Goal: Task Accomplishment & Management: Manage account settings

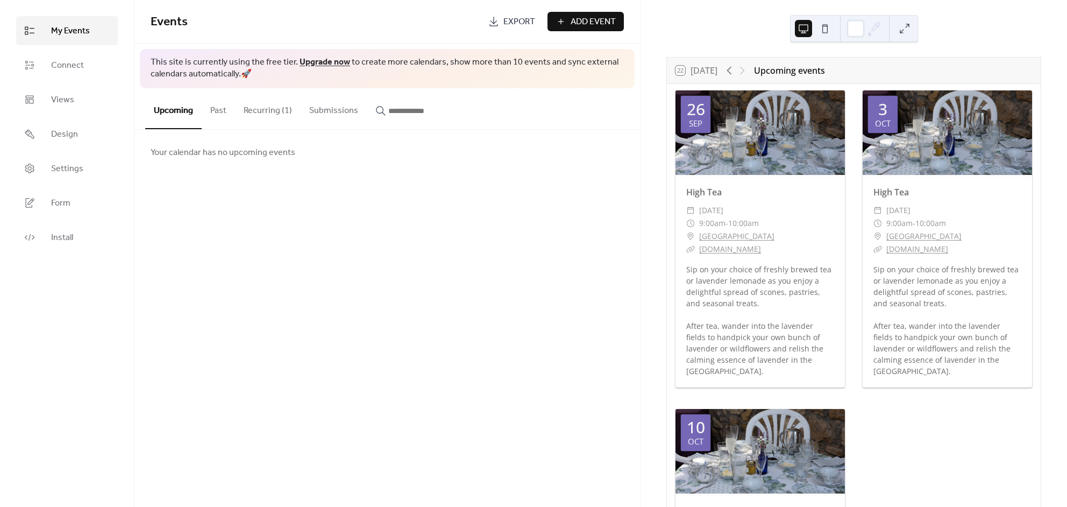
click at [225, 110] on button "Past" at bounding box center [218, 108] width 33 height 40
click at [264, 108] on button "Recurring (1)" at bounding box center [268, 108] width 66 height 40
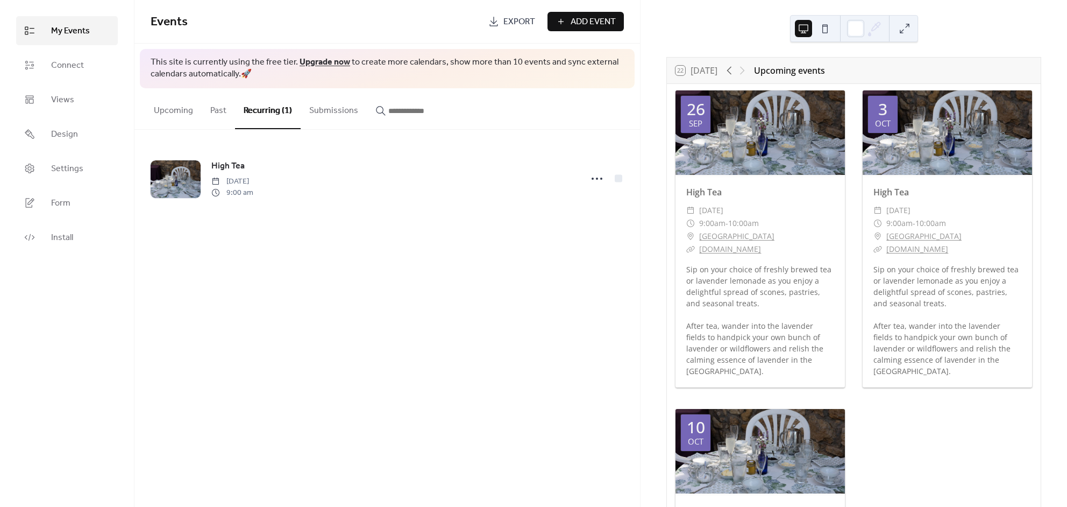
click at [325, 110] on button "Submissions" at bounding box center [334, 108] width 66 height 40
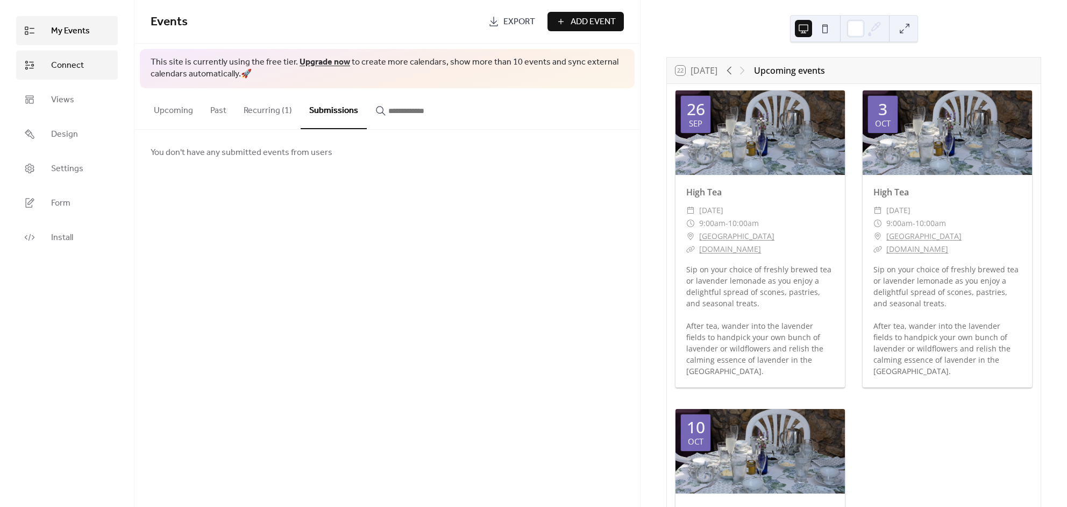
click at [77, 63] on span "Connect" at bounding box center [67, 65] width 33 height 13
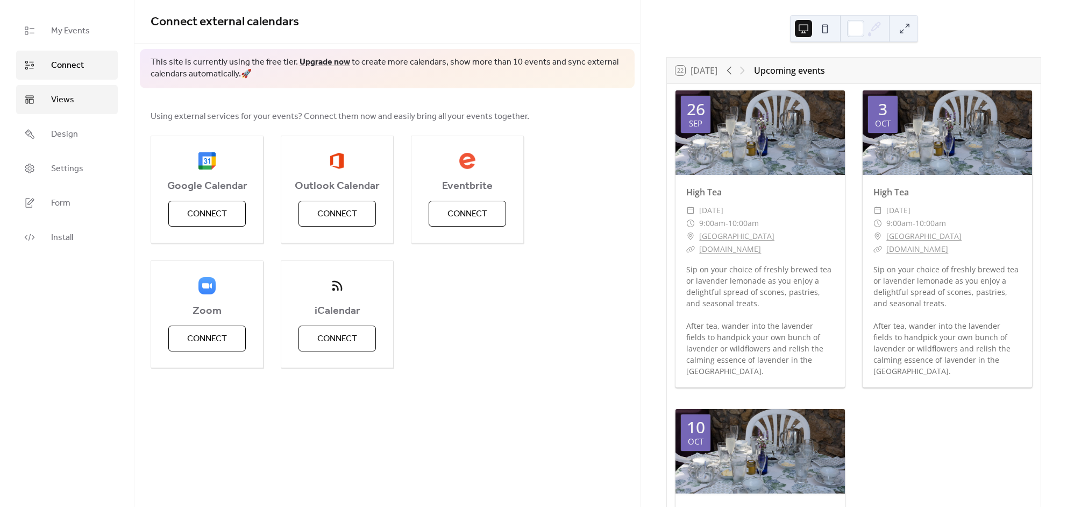
click at [65, 99] on span "Views" at bounding box center [62, 100] width 23 height 13
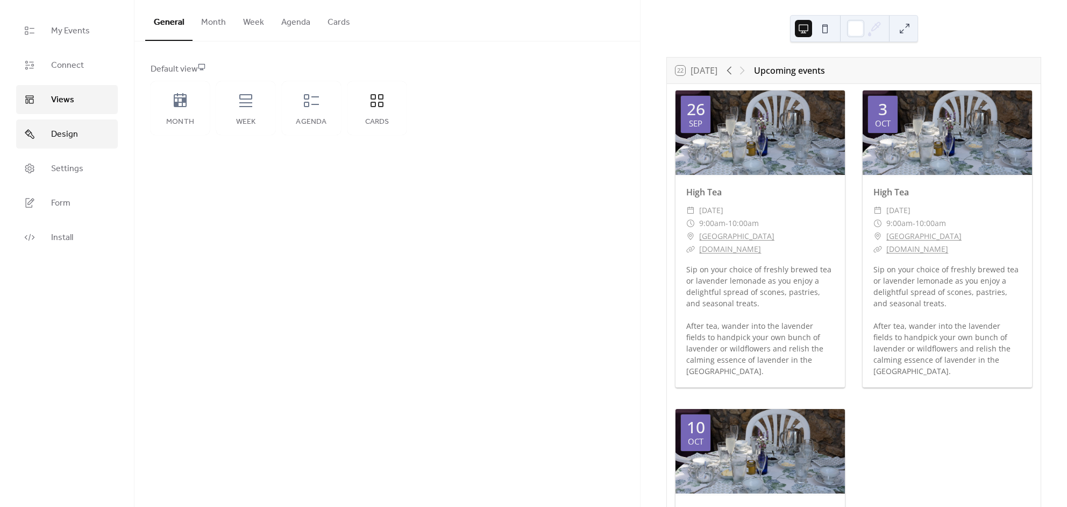
click at [65, 133] on span "Design" at bounding box center [64, 134] width 27 height 13
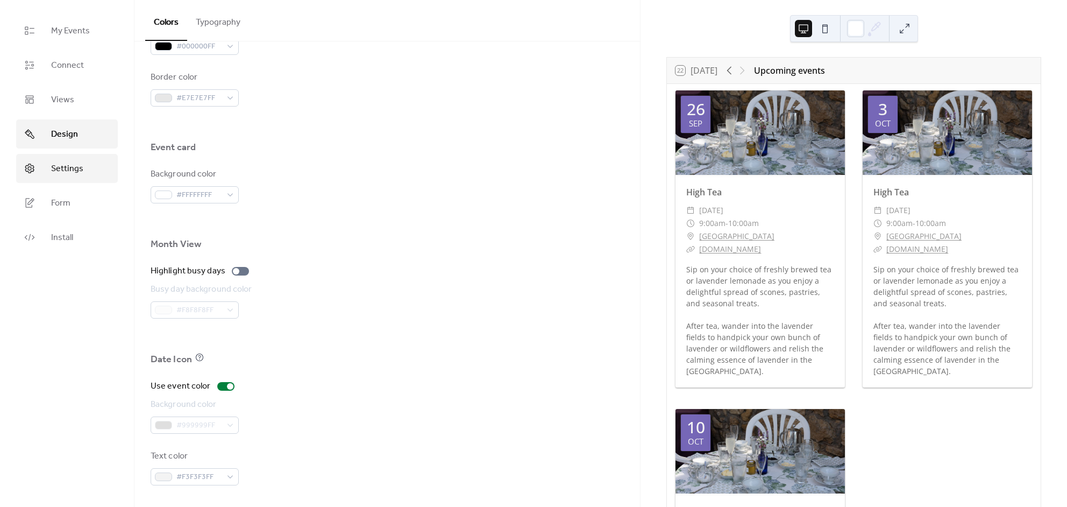
scroll to position [577, 0]
drag, startPoint x: 59, startPoint y: 167, endPoint x: 70, endPoint y: 168, distance: 11.3
click at [59, 167] on span "Settings" at bounding box center [67, 168] width 32 height 13
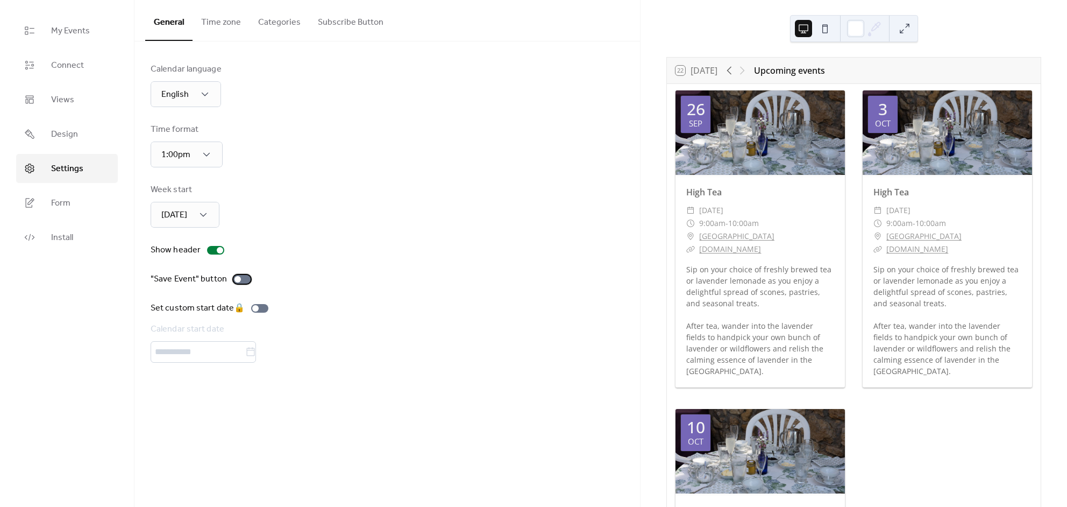
click at [235, 280] on div at bounding box center [237, 279] width 6 height 6
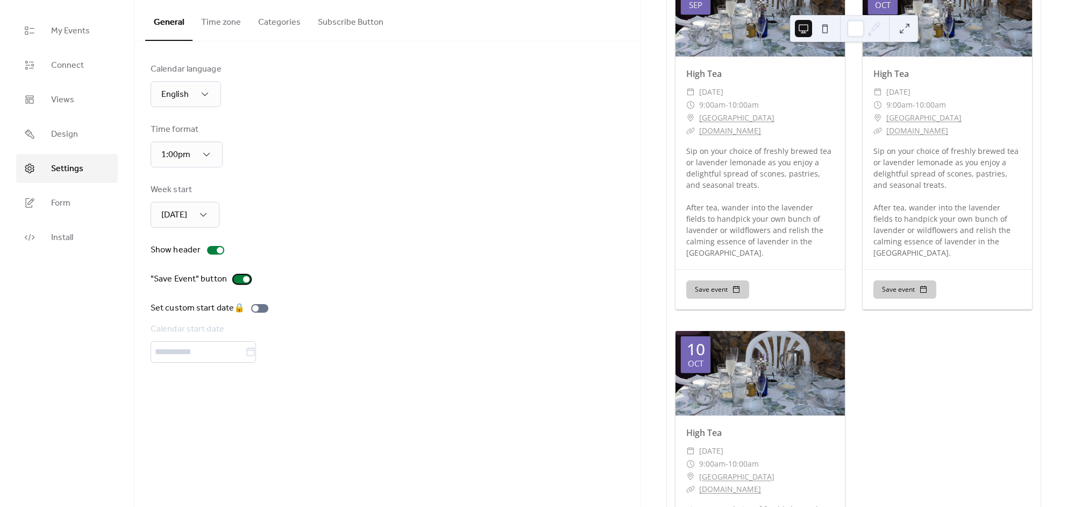
scroll to position [119, 0]
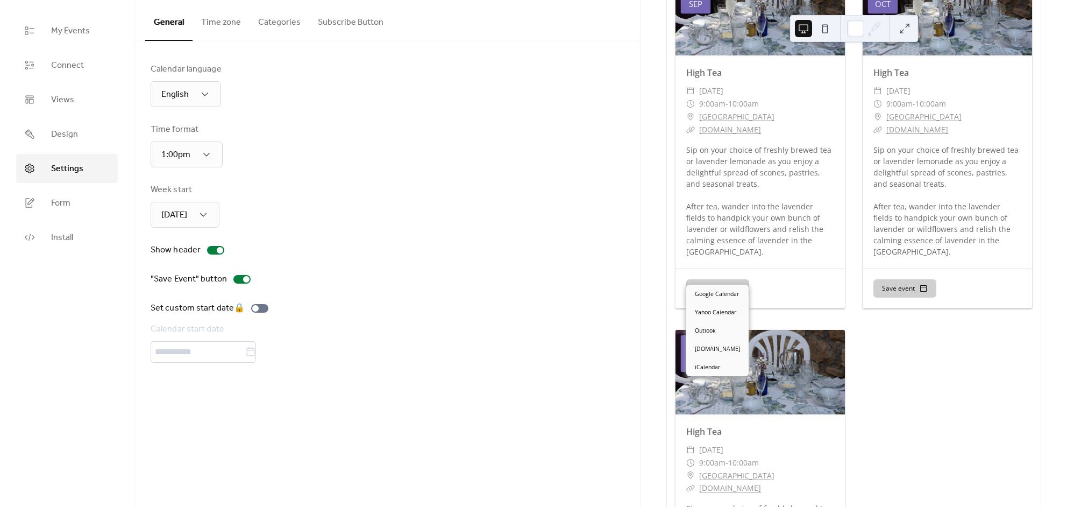
click at [706, 279] on button "Save event" at bounding box center [717, 288] width 63 height 18
click at [677, 251] on div "High Tea ​ Friday, September 26, 2025 ​ 9:00am - 10:00am ​ Lavender Bluff Farm …" at bounding box center [759, 161] width 169 height 212
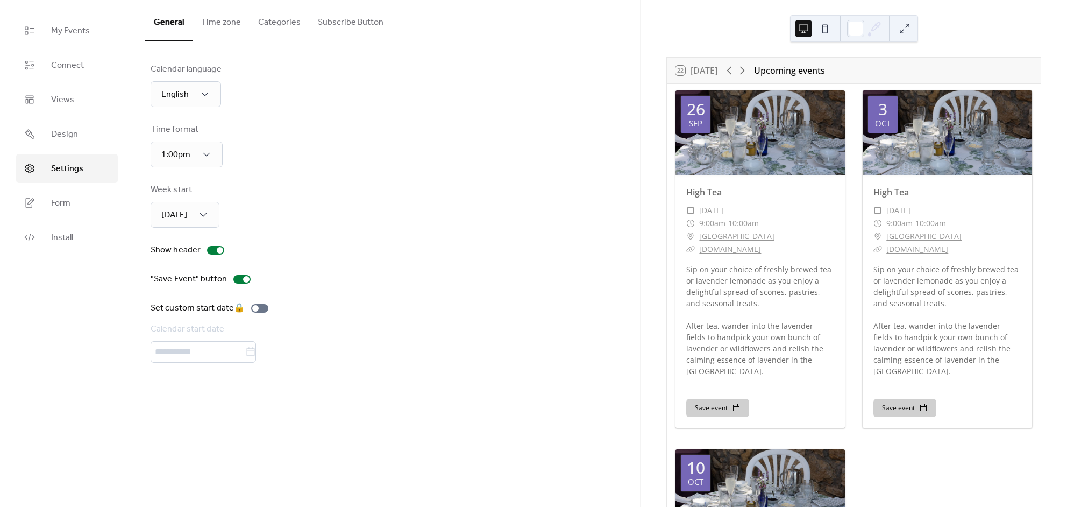
scroll to position [0, 0]
click at [75, 131] on span "Design" at bounding box center [64, 134] width 27 height 13
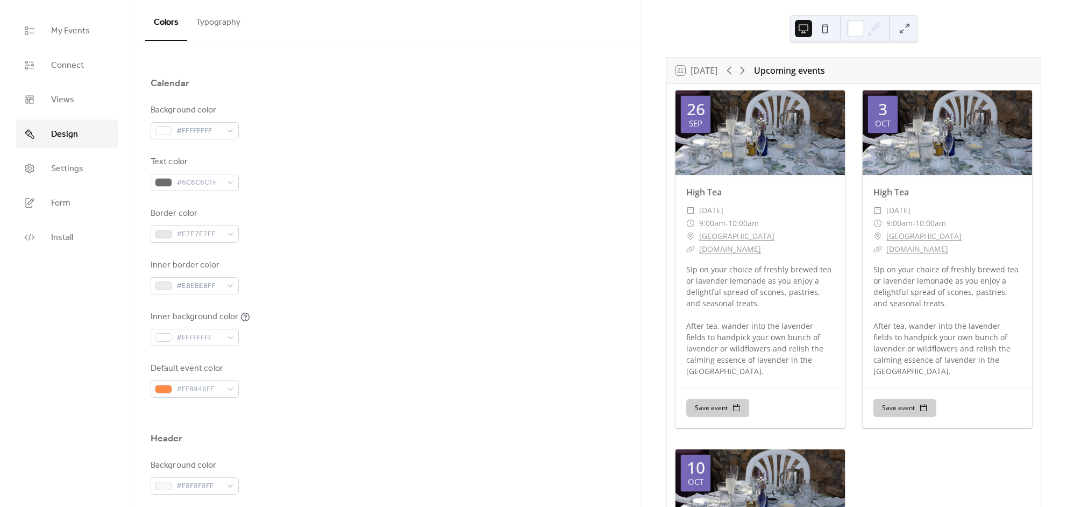
scroll to position [81, 0]
click at [218, 20] on button "Typography" at bounding box center [218, 20] width 62 height 40
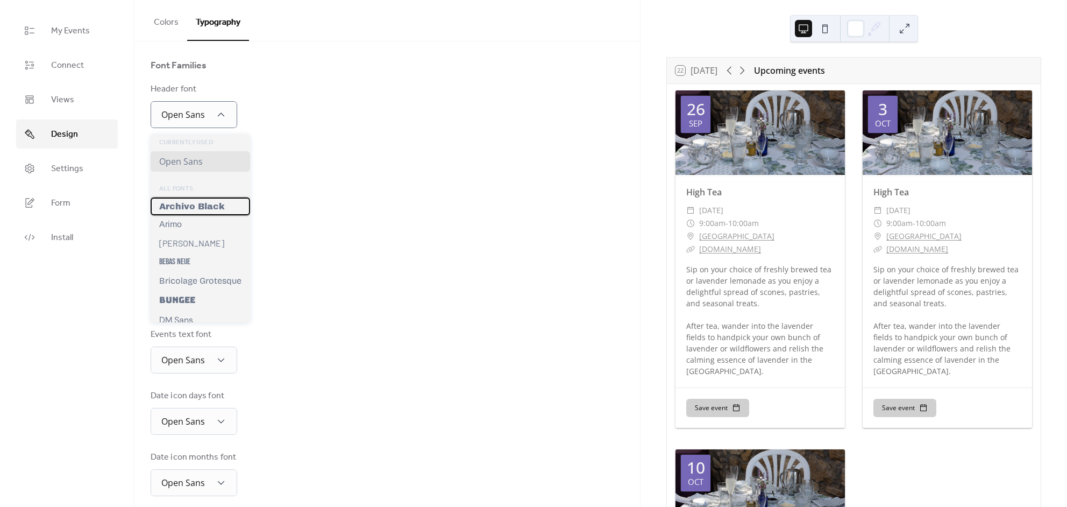
click at [203, 210] on span "Archivo Black" at bounding box center [192, 206] width 66 height 9
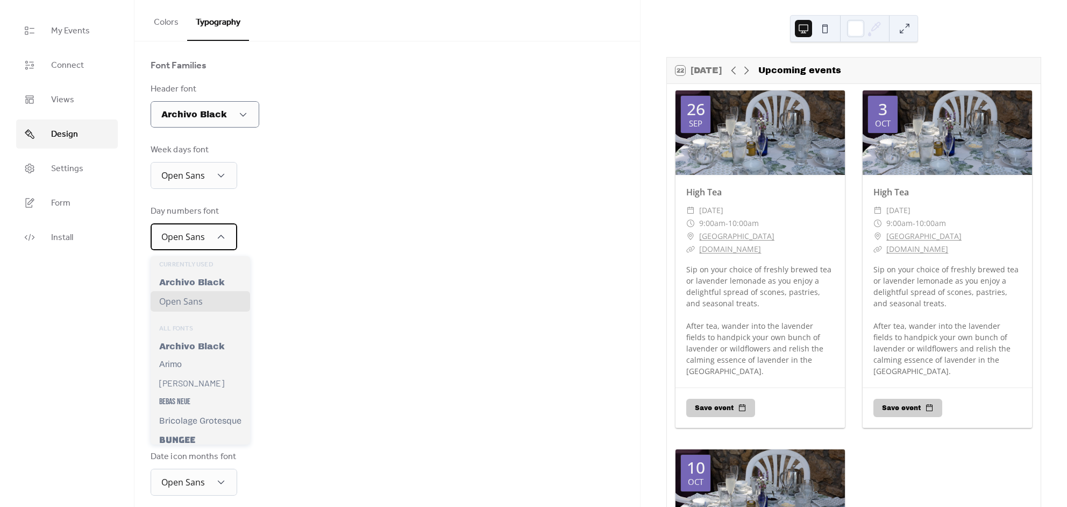
click at [210, 238] on div "Open Sans" at bounding box center [194, 236] width 87 height 27
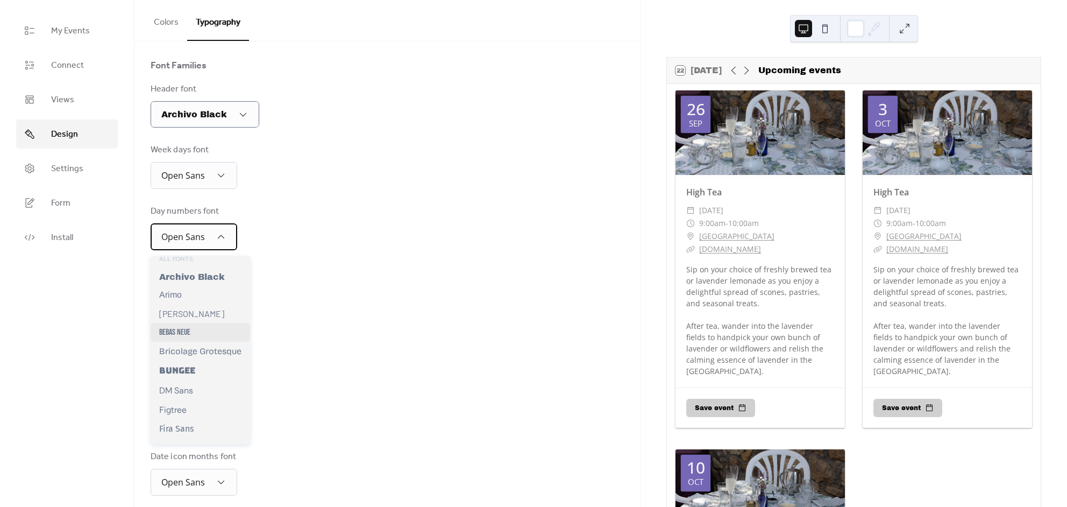
scroll to position [70, 0]
click at [209, 348] on span "Bricolage Grotesque" at bounding box center [200, 350] width 82 height 10
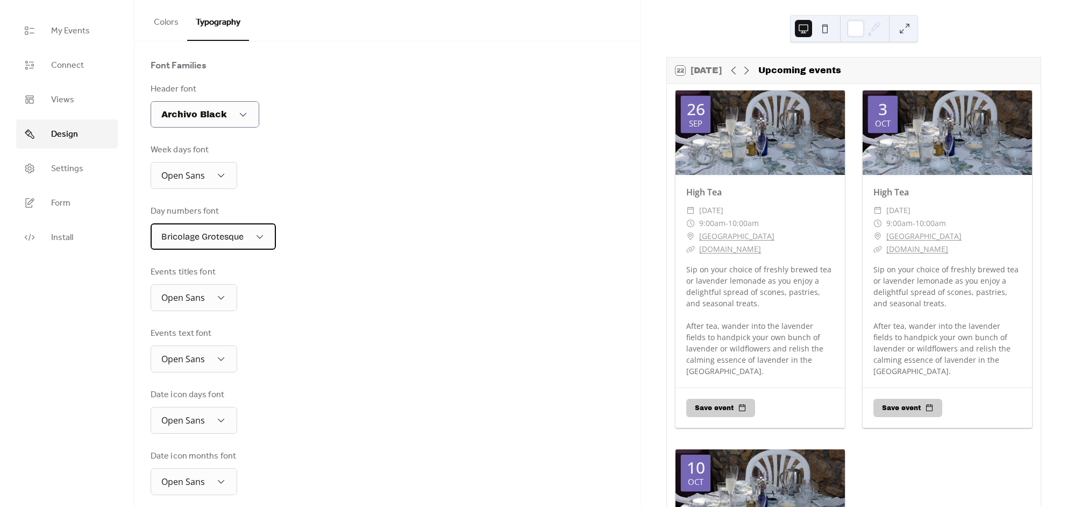
click at [210, 241] on span "Bricolage Grotesque" at bounding box center [202, 236] width 82 height 10
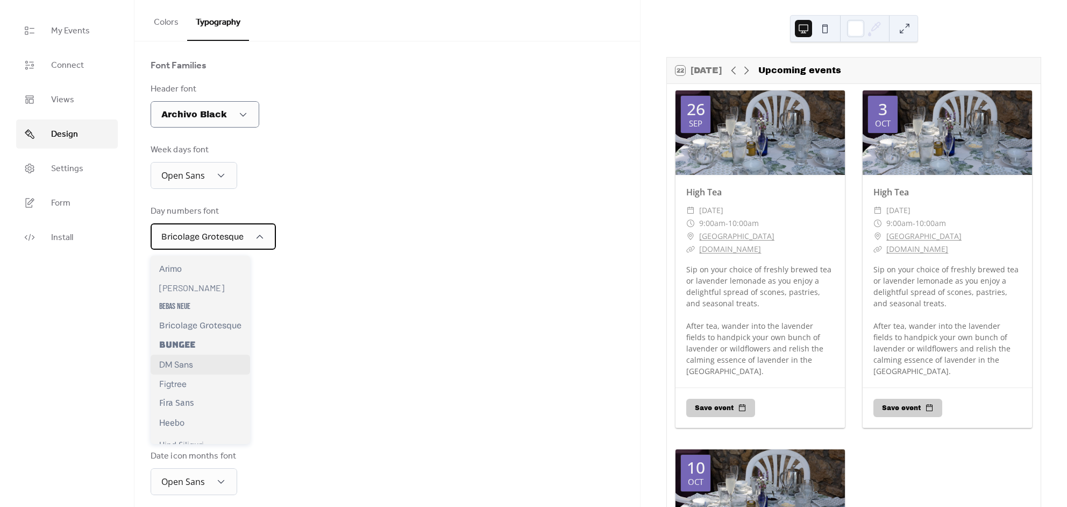
scroll to position [114, 0]
click at [191, 345] on span "Bungee" at bounding box center [177, 343] width 36 height 11
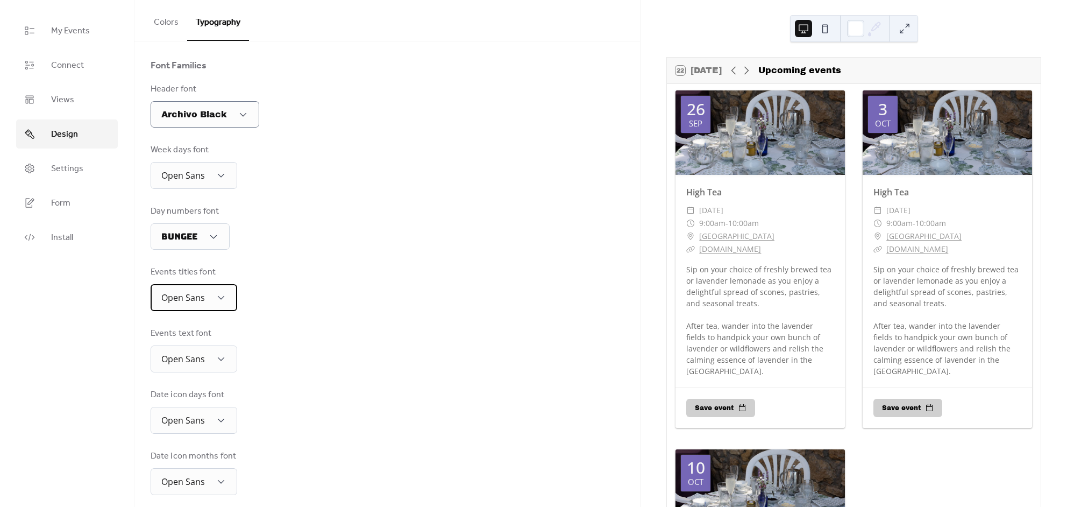
click at [208, 306] on div "Open Sans" at bounding box center [194, 297] width 87 height 27
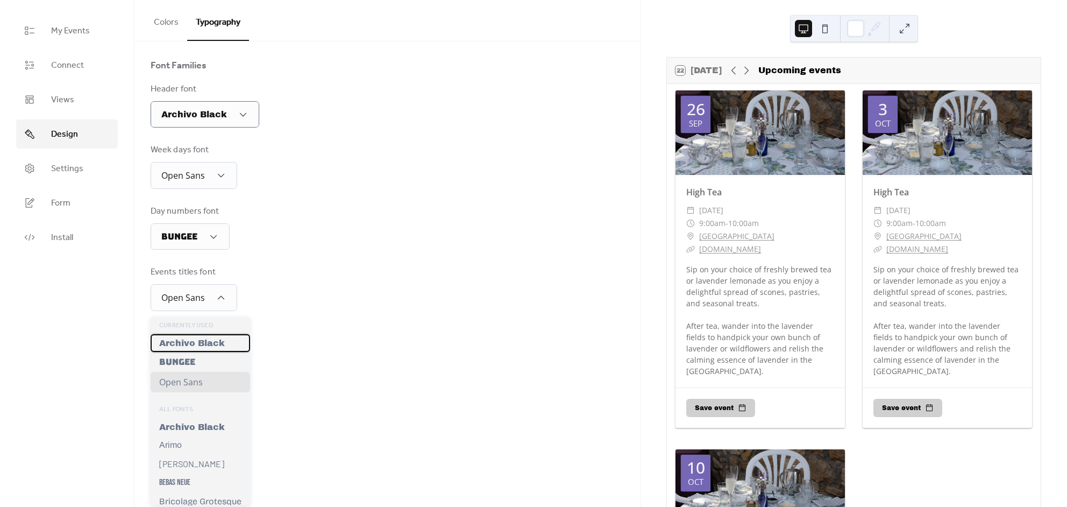
click at [203, 345] on span "Archivo Black" at bounding box center [192, 342] width 66 height 9
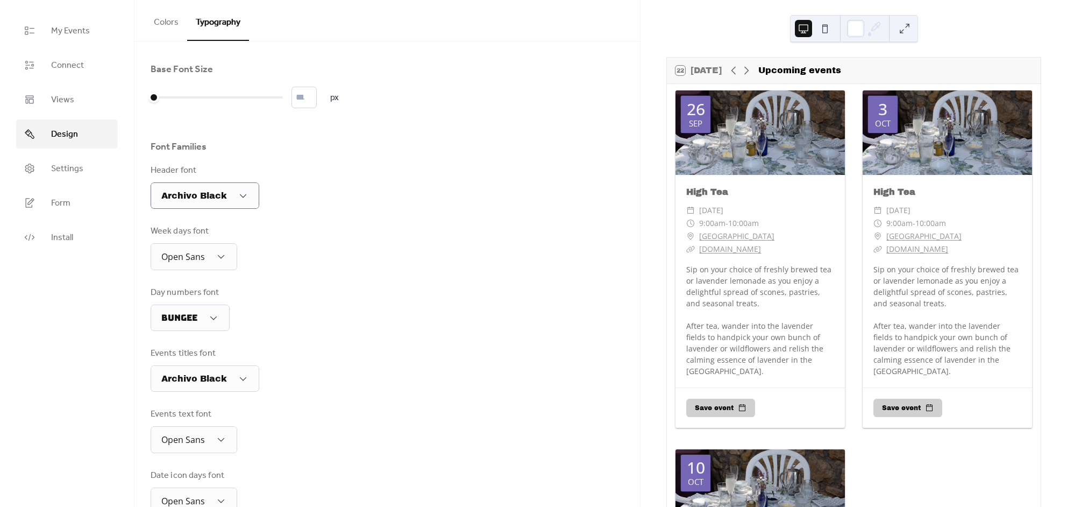
scroll to position [0, 0]
click at [169, 26] on button "Colors" at bounding box center [166, 20] width 42 height 40
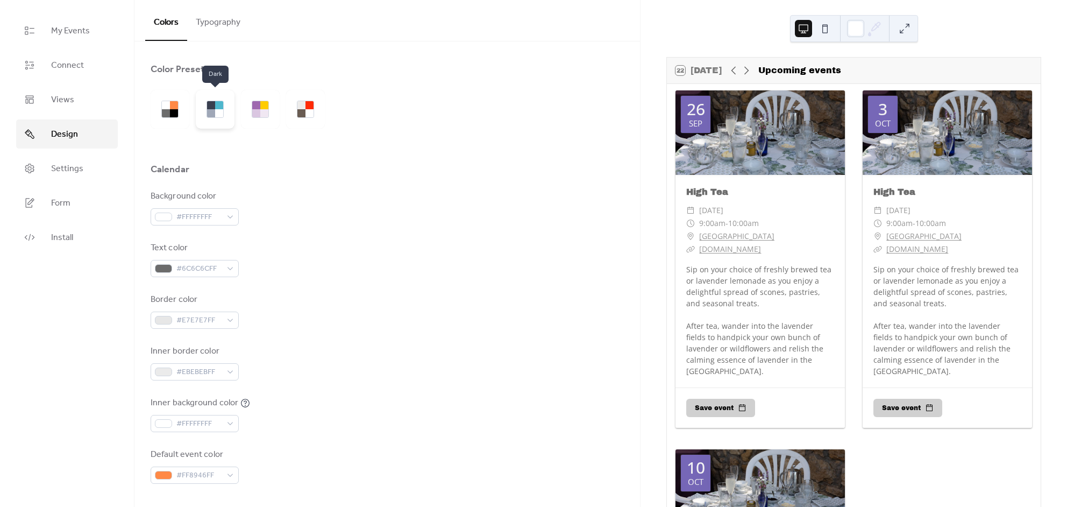
click at [218, 110] on div at bounding box center [219, 113] width 8 height 8
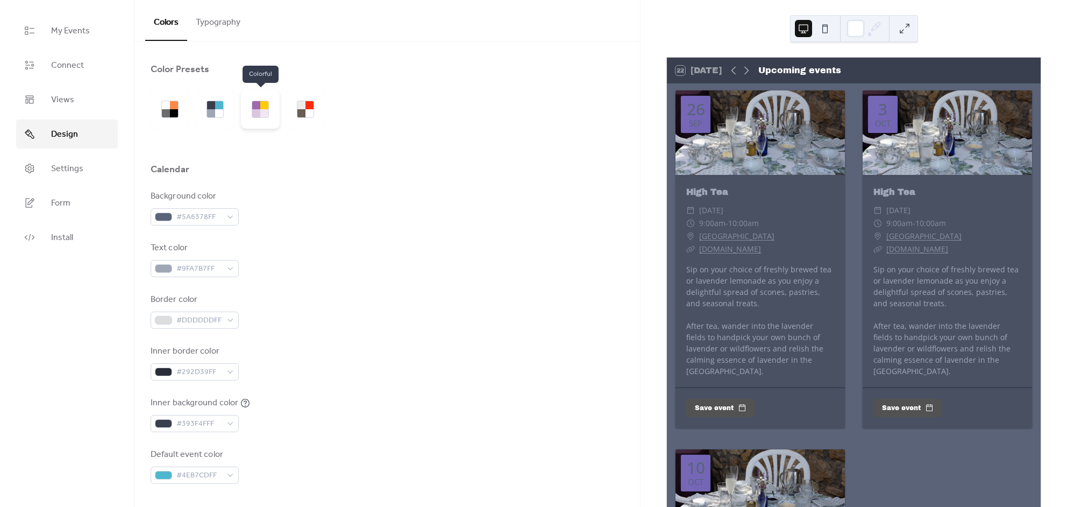
click at [263, 109] on div at bounding box center [260, 109] width 17 height 17
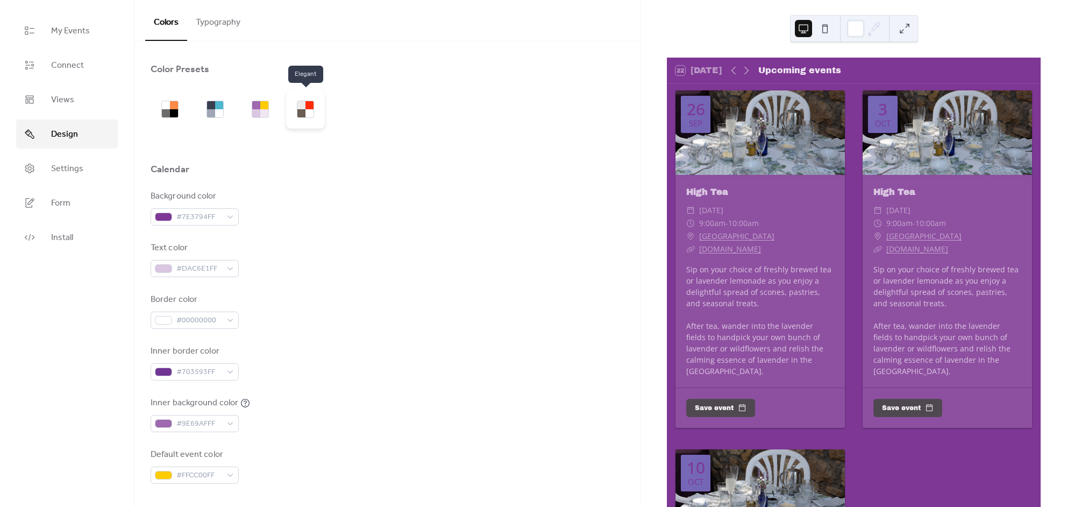
click at [316, 112] on div at bounding box center [305, 109] width 39 height 39
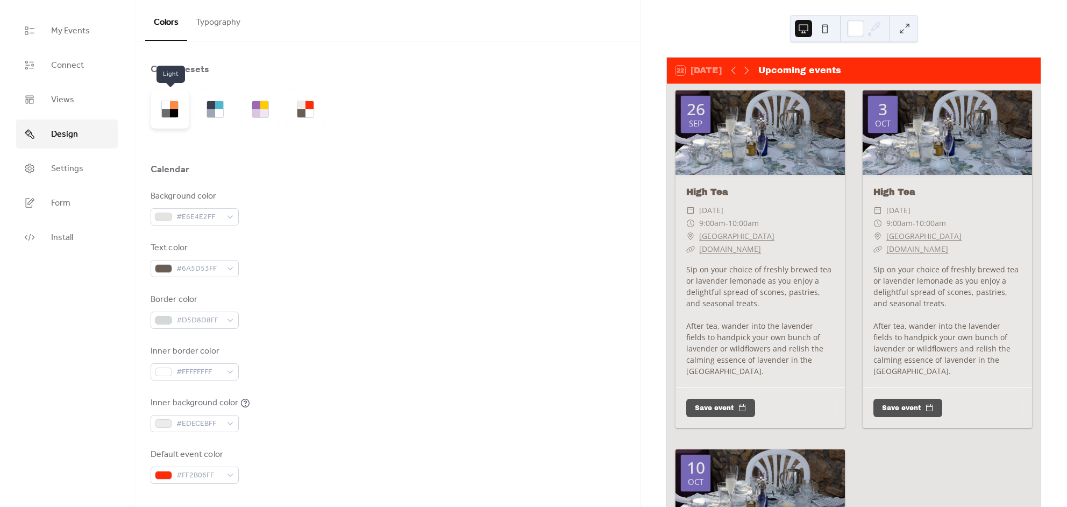
click at [170, 117] on div at bounding box center [174, 113] width 8 height 8
click at [170, 112] on div at bounding box center [174, 113] width 8 height 8
click at [70, 27] on span "My Events" at bounding box center [70, 31] width 39 height 13
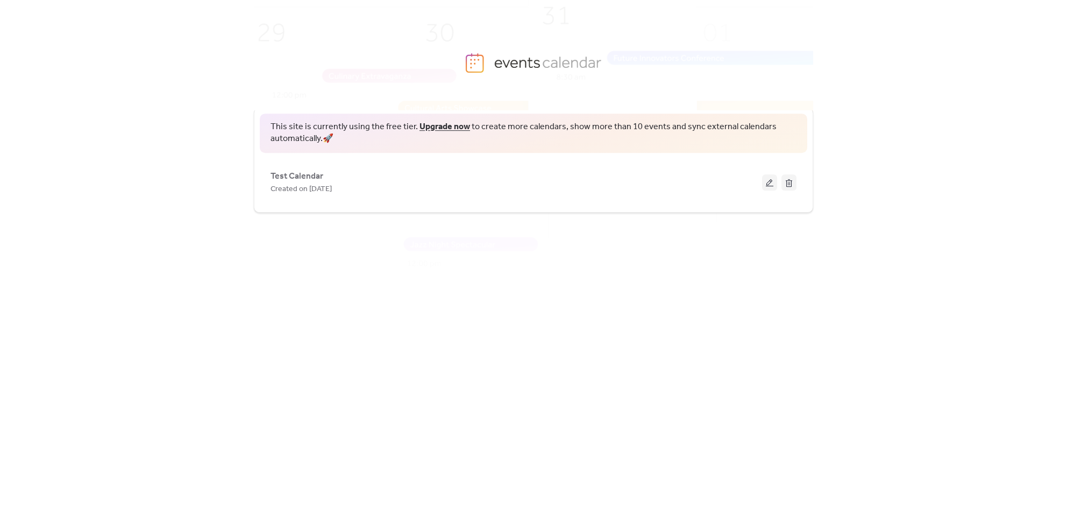
click at [445, 126] on link "Upgrade now" at bounding box center [444, 126] width 51 height 17
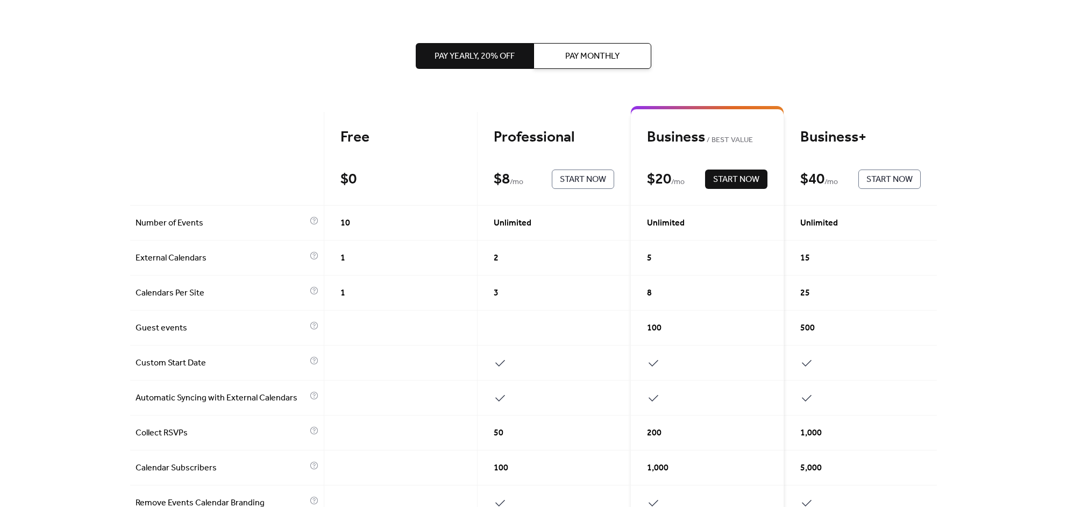
click at [214, 70] on div "Pay Yearly, 20% off Pay Monthly Free $ 0 Start Now Professional $ 8 / mo Start …" at bounding box center [533, 438] width 807 height 876
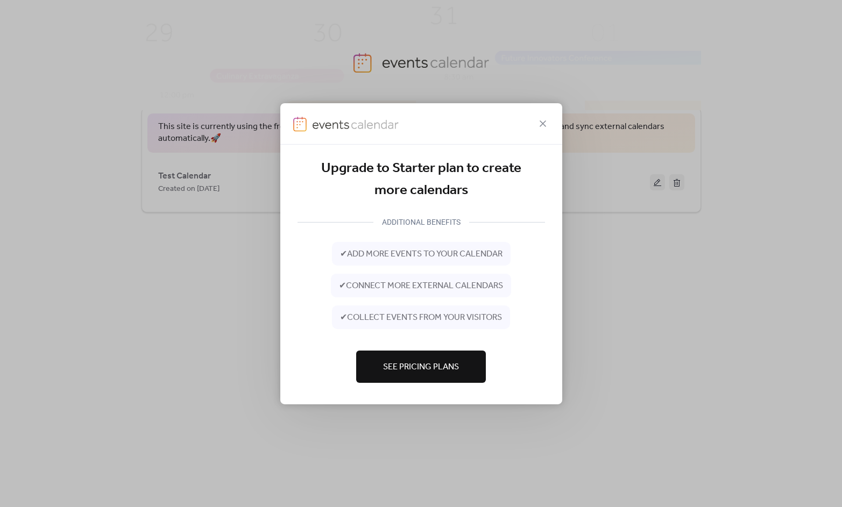
click at [539, 124] on icon at bounding box center [542, 123] width 13 height 13
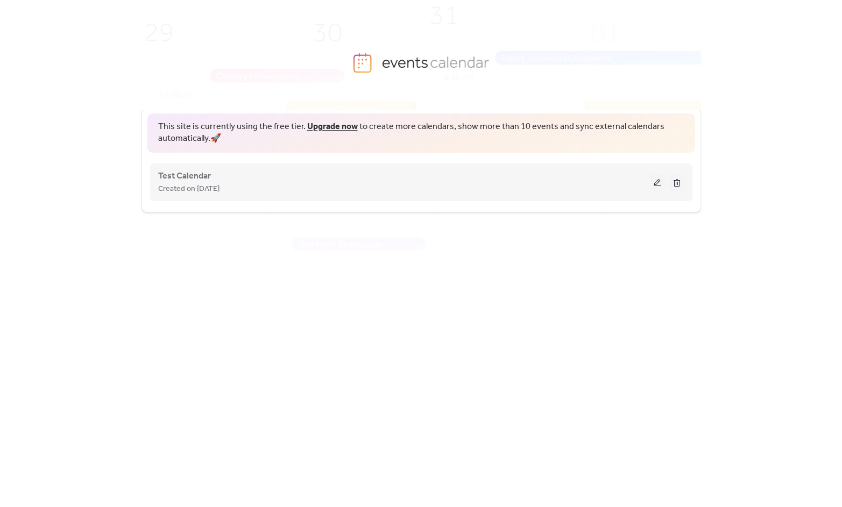
click at [662, 180] on button at bounding box center [657, 182] width 15 height 16
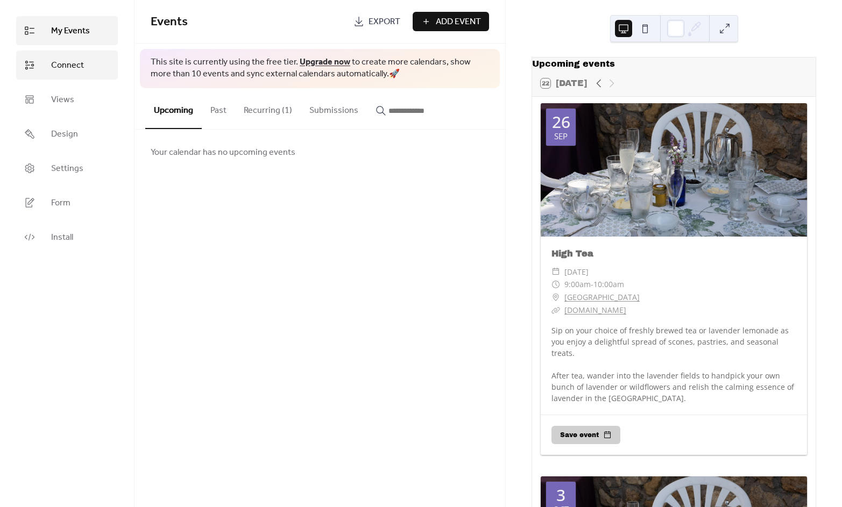
click at [69, 71] on span "Connect" at bounding box center [67, 65] width 33 height 13
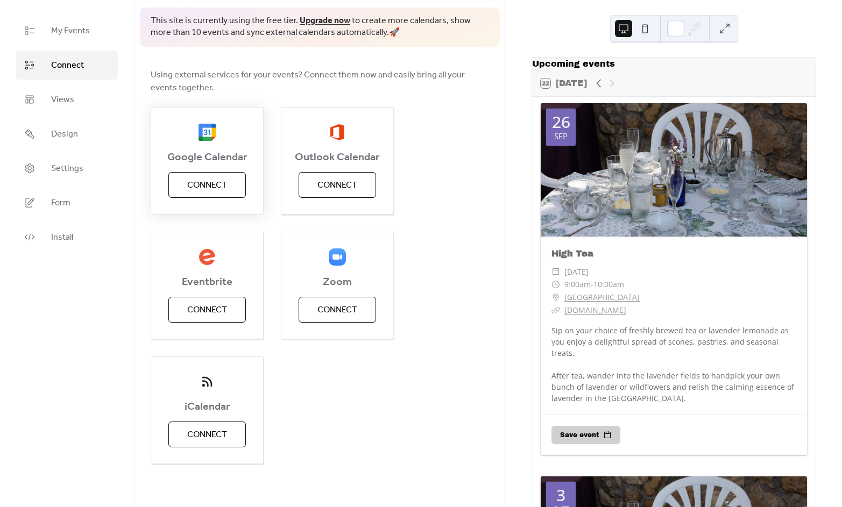
scroll to position [41, 0]
click at [65, 99] on span "Views" at bounding box center [62, 100] width 23 height 13
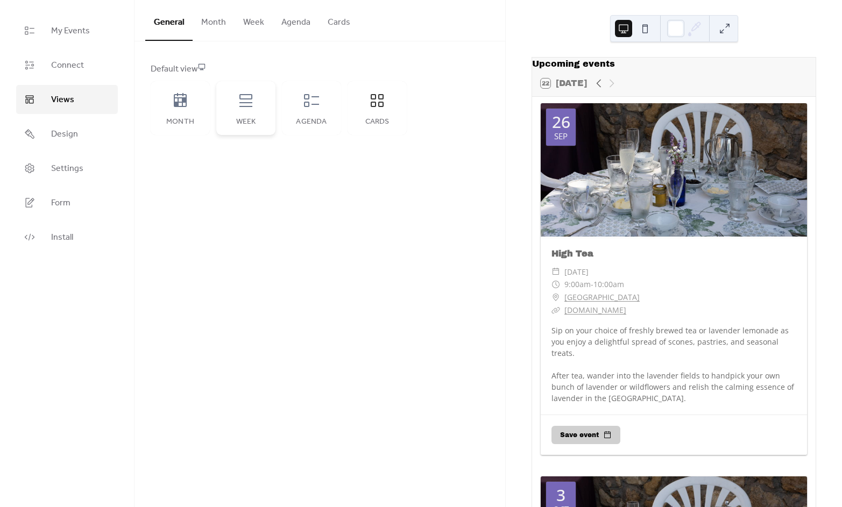
click at [241, 99] on icon at bounding box center [245, 100] width 13 height 13
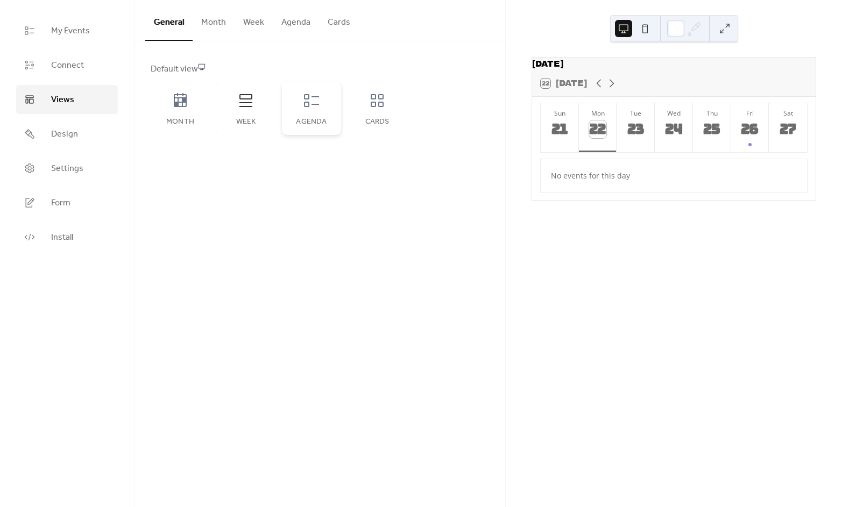
click at [321, 104] on div "Agenda" at bounding box center [311, 108] width 59 height 54
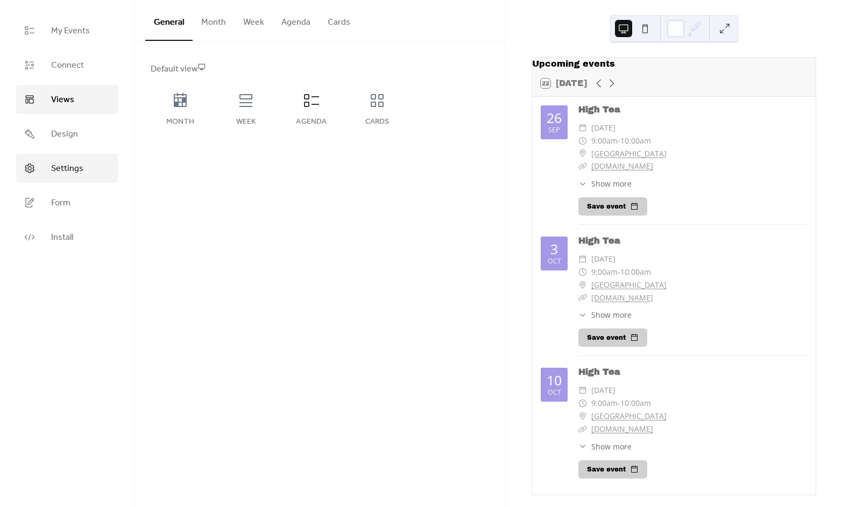
click at [65, 174] on span "Settings" at bounding box center [67, 168] width 32 height 13
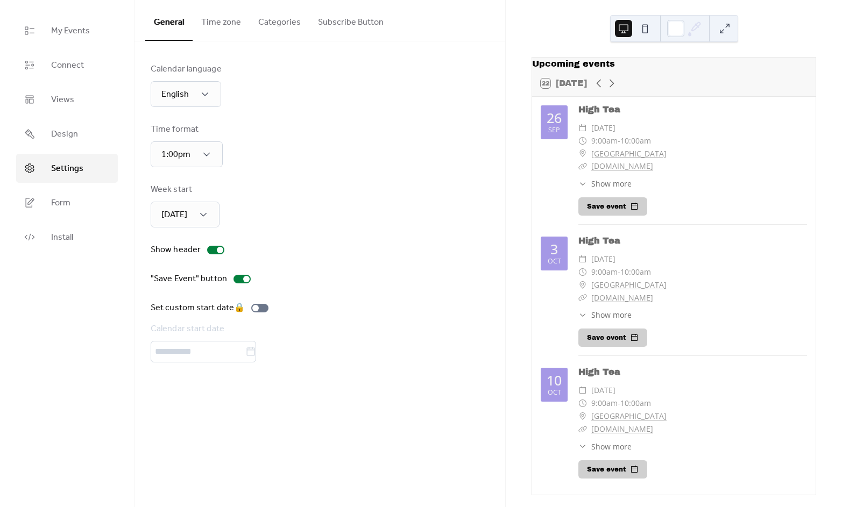
click at [270, 21] on button "Categories" at bounding box center [279, 20] width 60 height 40
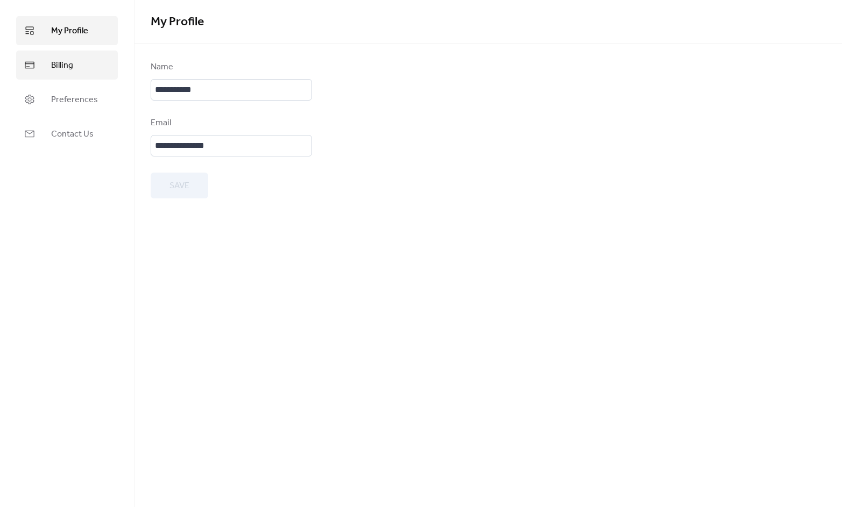
click at [60, 62] on span "Billing" at bounding box center [62, 65] width 22 height 13
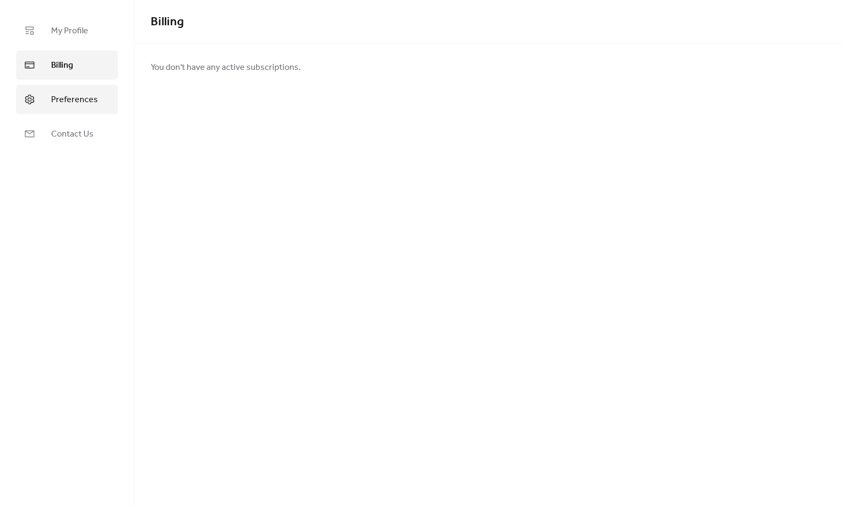
click at [74, 99] on span "Preferences" at bounding box center [74, 100] width 47 height 13
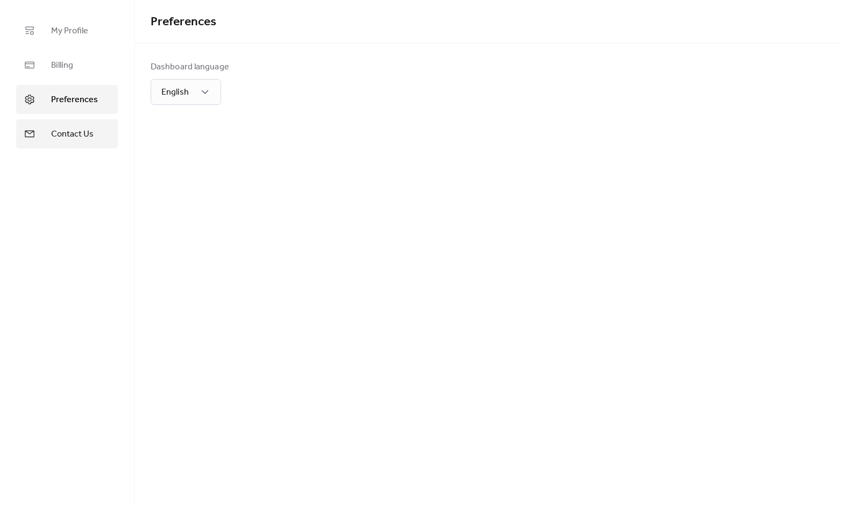
click at [78, 134] on span "Contact Us" at bounding box center [72, 134] width 42 height 13
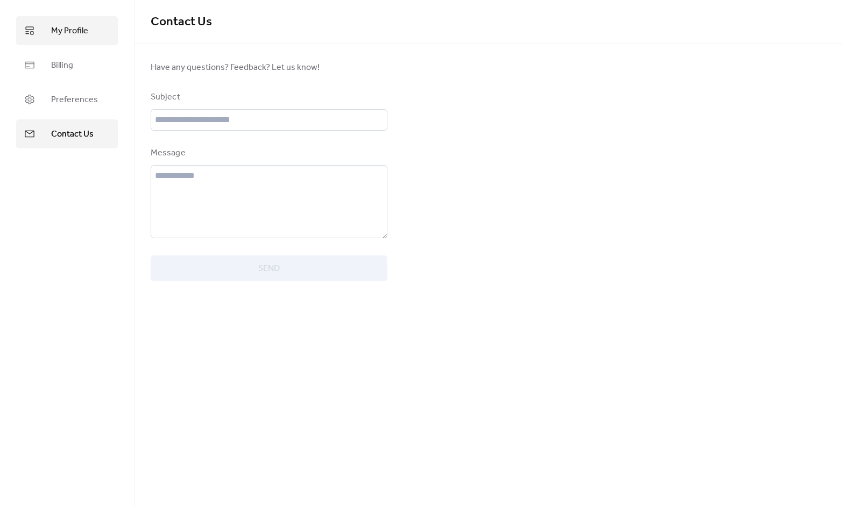
click at [53, 30] on span "My Profile" at bounding box center [69, 31] width 37 height 13
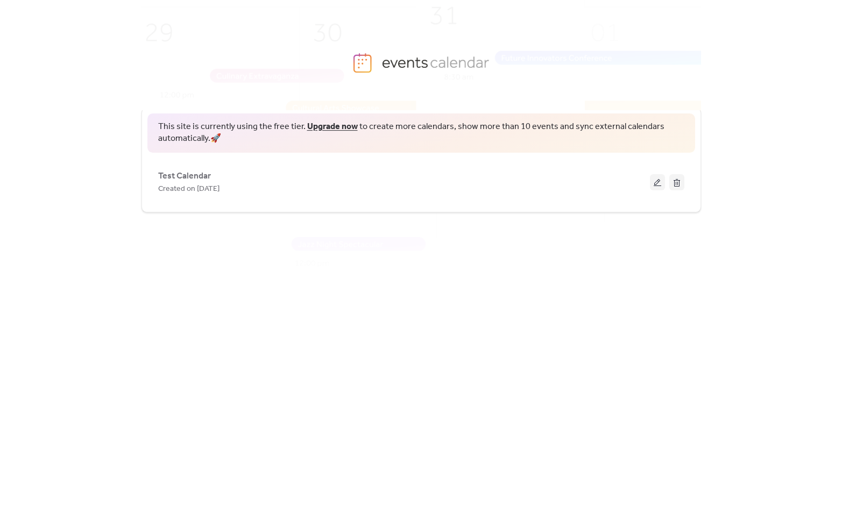
click at [325, 125] on link "Upgrade now" at bounding box center [332, 126] width 51 height 17
click at [170, 179] on span "Test Calendar" at bounding box center [184, 176] width 53 height 13
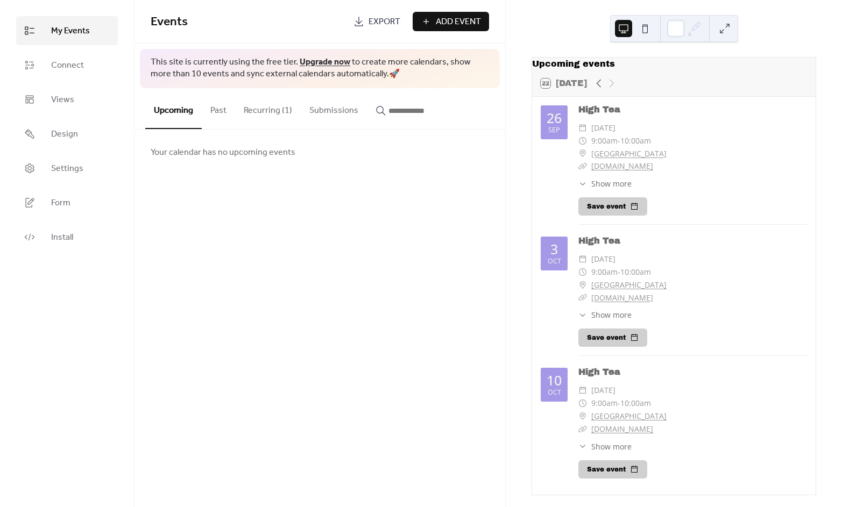
click at [283, 202] on div "Events Export Add Event This site is currently using the free tier. Upgrade now…" at bounding box center [319, 253] width 370 height 507
click at [66, 166] on span "Settings" at bounding box center [67, 168] width 32 height 13
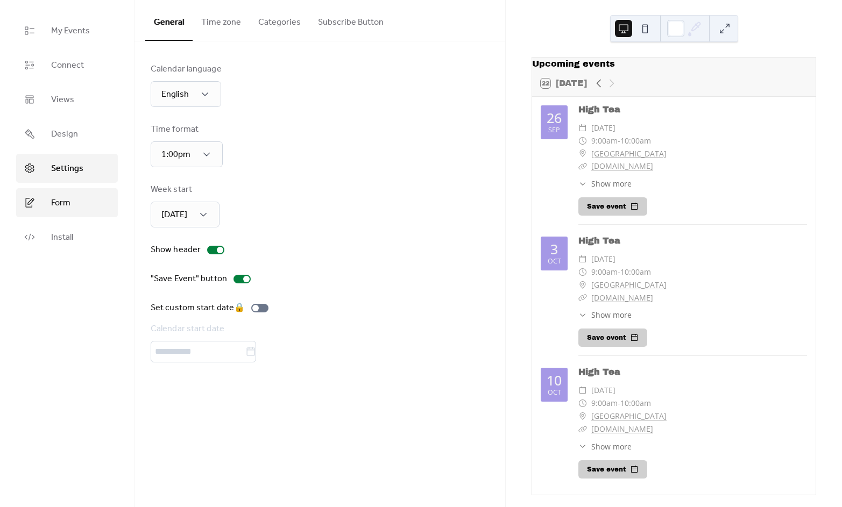
click at [64, 204] on span "Form" at bounding box center [60, 203] width 19 height 13
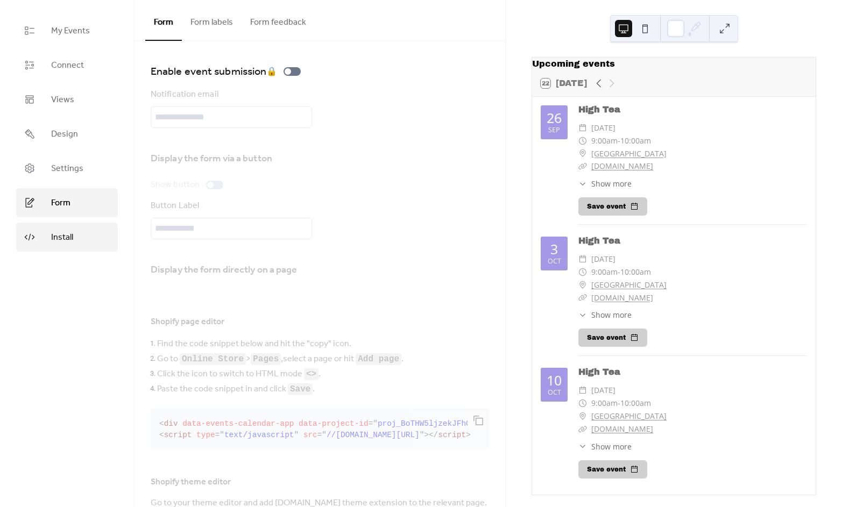
click at [66, 237] on span "Install" at bounding box center [62, 237] width 22 height 13
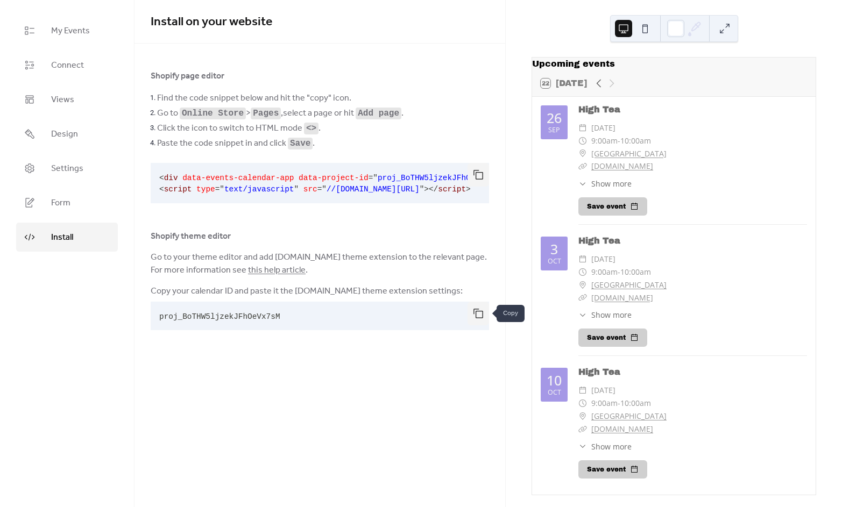
click at [477, 312] on button "button" at bounding box center [478, 314] width 22 height 24
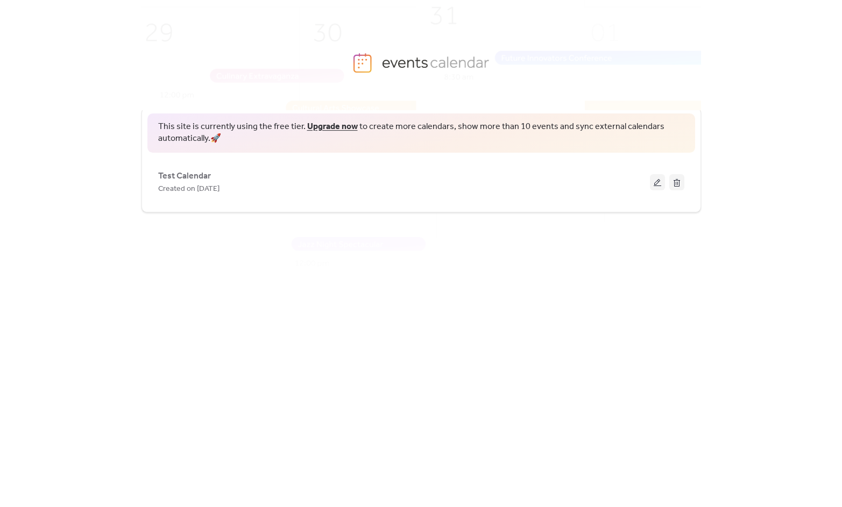
click at [204, 173] on span "Test Calendar" at bounding box center [184, 176] width 53 height 13
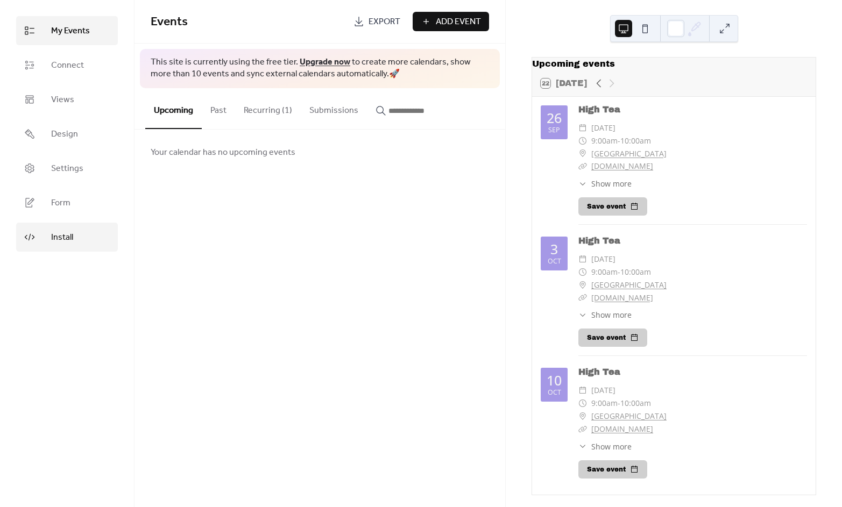
click at [83, 238] on link "Install" at bounding box center [67, 237] width 102 height 29
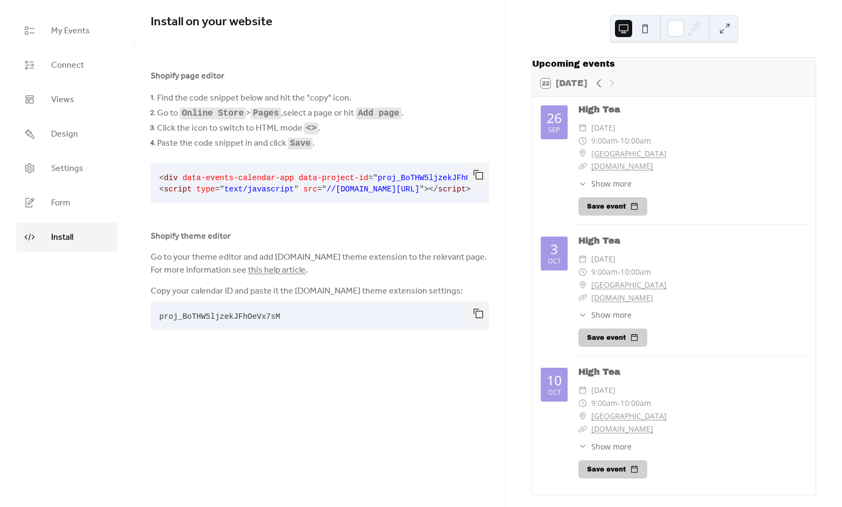
click at [272, 269] on link "this help article" at bounding box center [277, 270] width 58 height 17
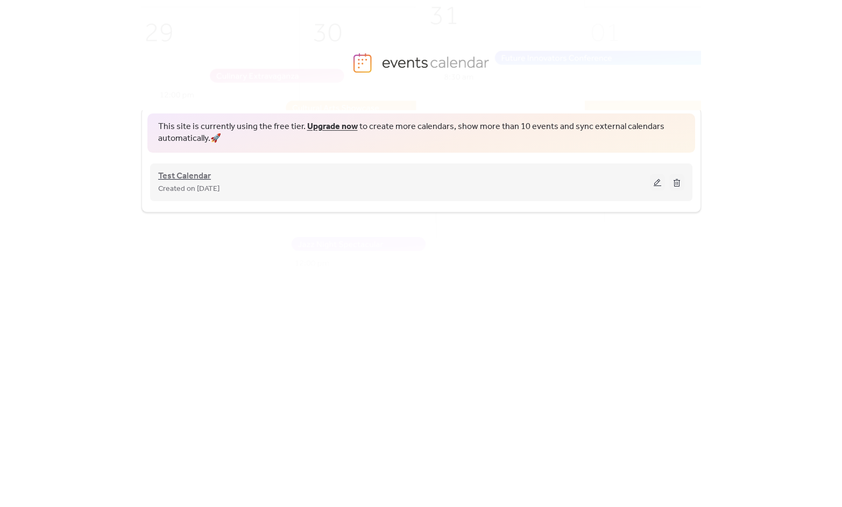
click at [195, 170] on span "Test Calendar" at bounding box center [184, 176] width 53 height 13
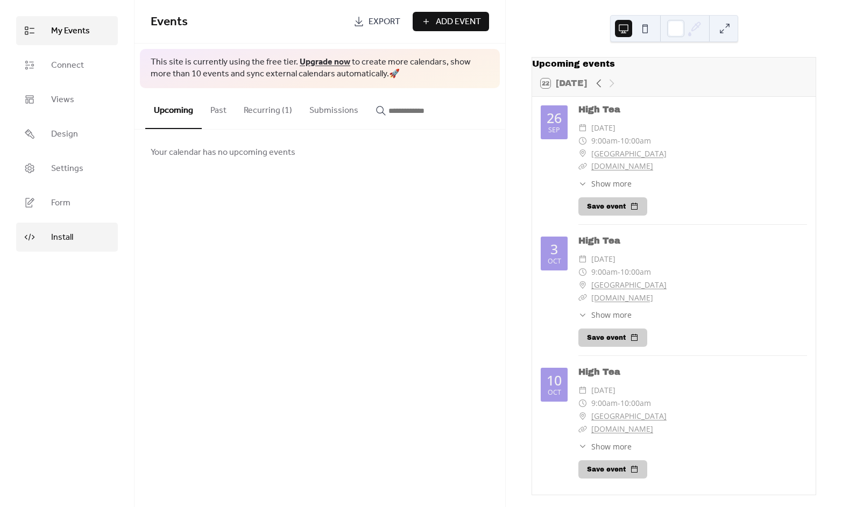
click at [55, 243] on span "Install" at bounding box center [62, 237] width 22 height 13
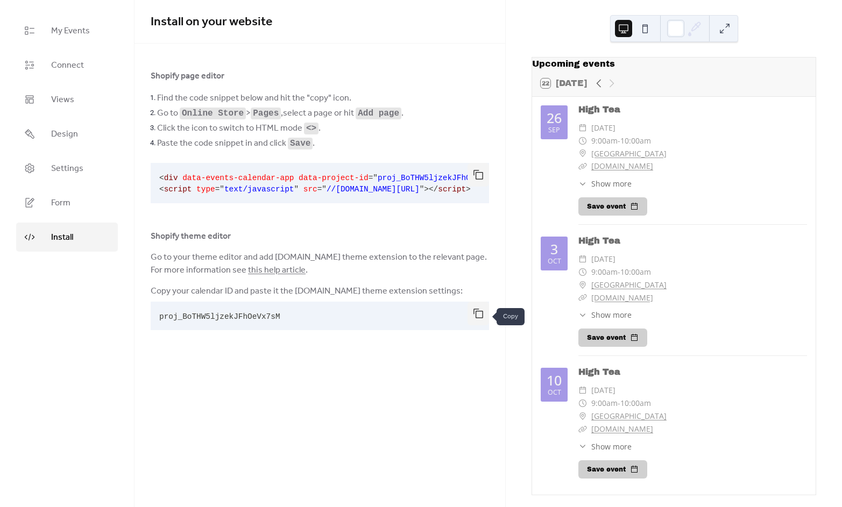
click at [478, 316] on button "button" at bounding box center [478, 314] width 22 height 24
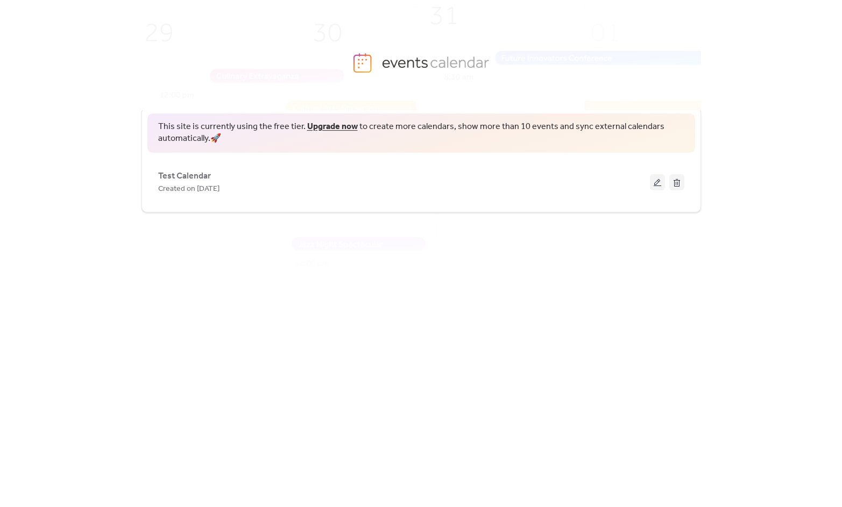
drag, startPoint x: 198, startPoint y: 175, endPoint x: 224, endPoint y: 184, distance: 27.2
click at [198, 175] on span "Test Calendar" at bounding box center [184, 176] width 53 height 13
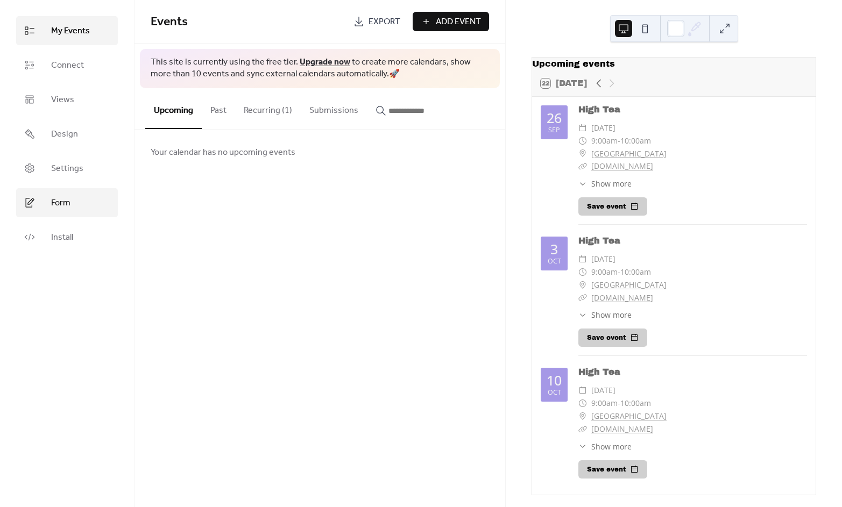
click at [63, 202] on span "Form" at bounding box center [60, 203] width 19 height 13
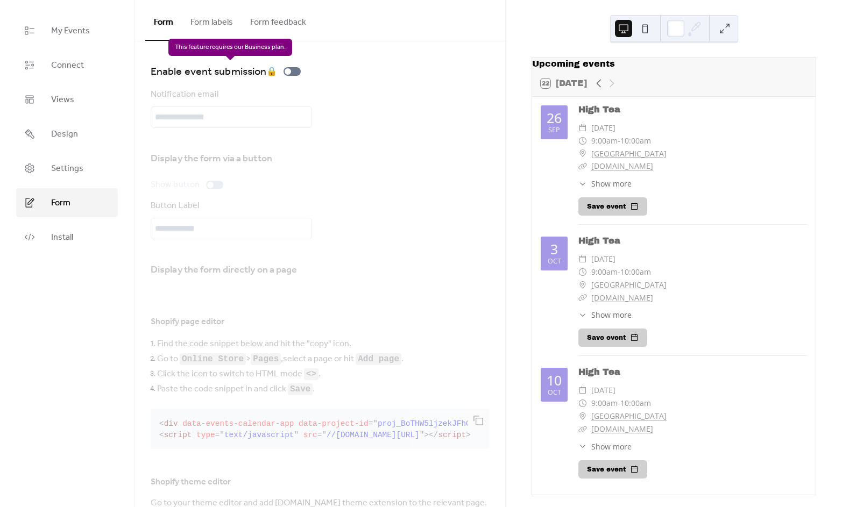
click at [290, 71] on div "Enable event submission 🔒" at bounding box center [228, 71] width 154 height 17
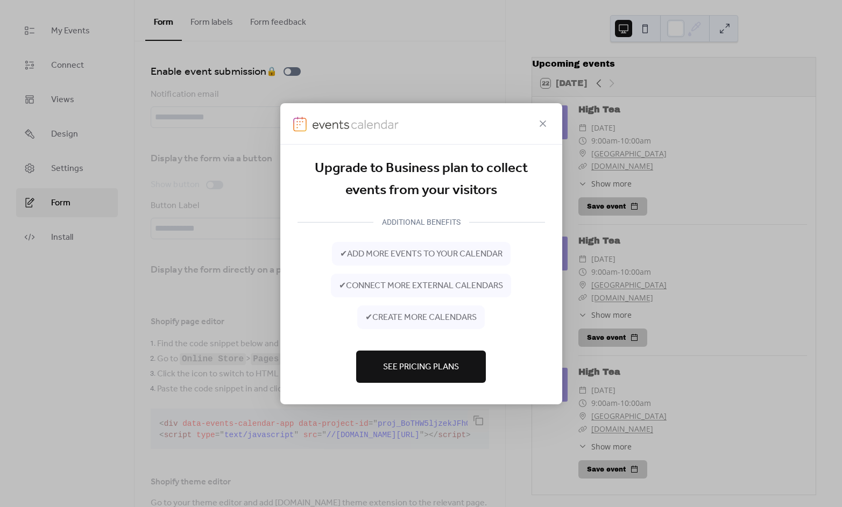
click at [545, 124] on icon at bounding box center [542, 123] width 13 height 13
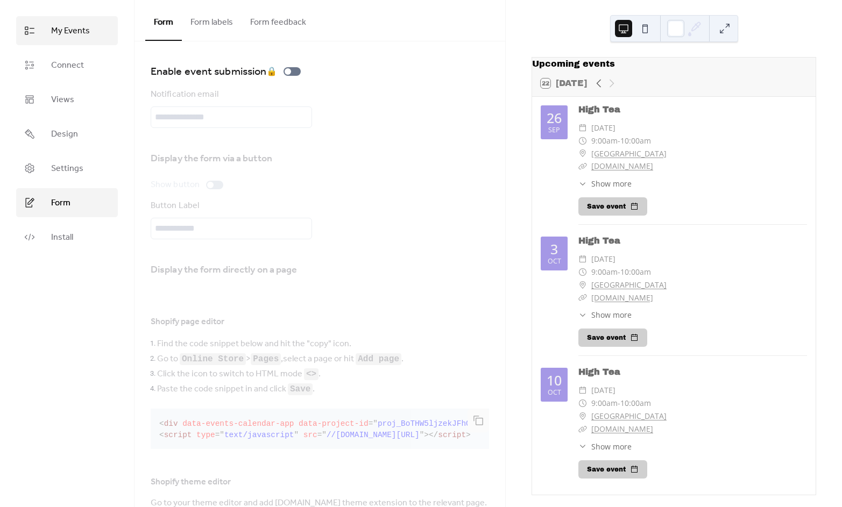
click at [74, 27] on span "My Events" at bounding box center [70, 31] width 39 height 13
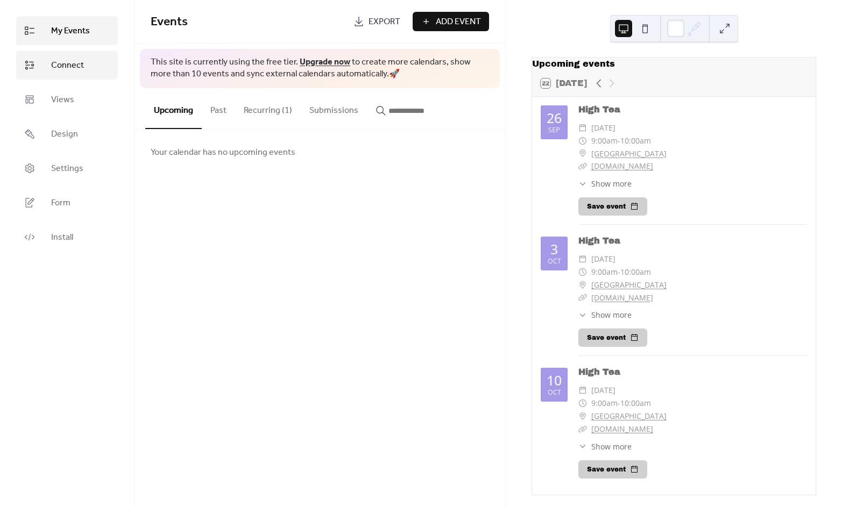
click at [71, 60] on span "Connect" at bounding box center [67, 65] width 33 height 13
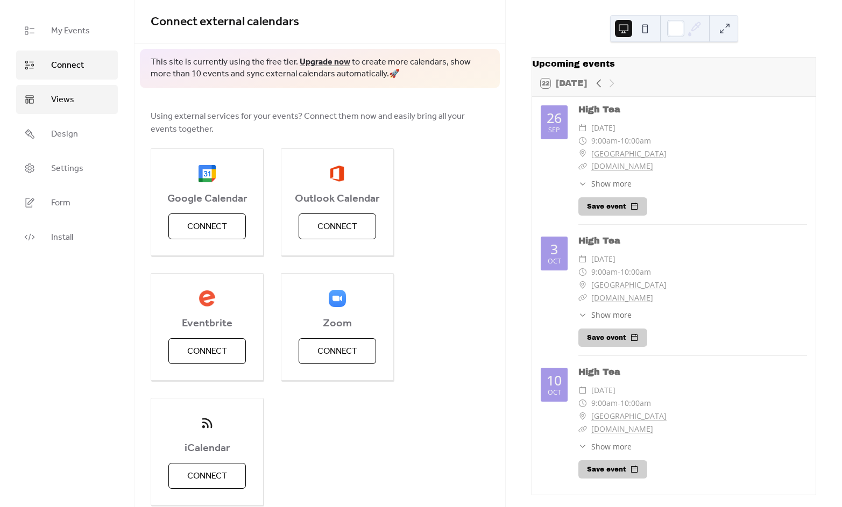
click at [73, 101] on span "Views" at bounding box center [62, 100] width 23 height 13
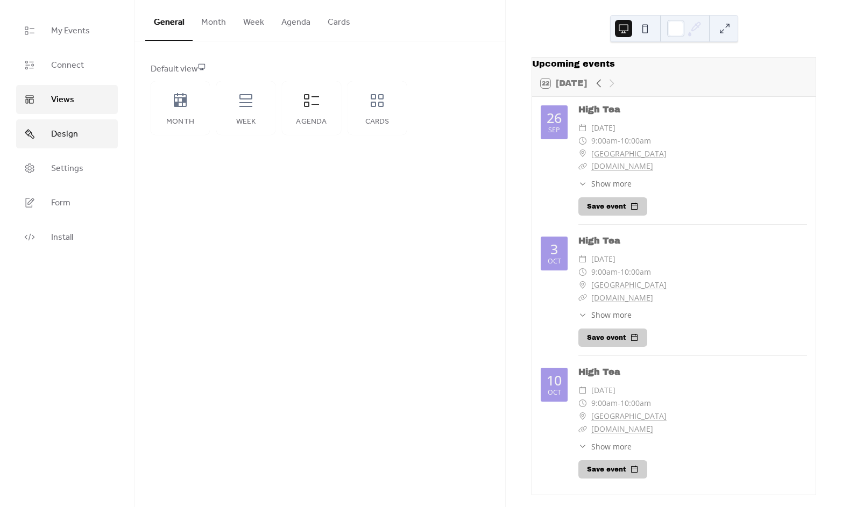
click at [69, 132] on span "Design" at bounding box center [64, 134] width 27 height 13
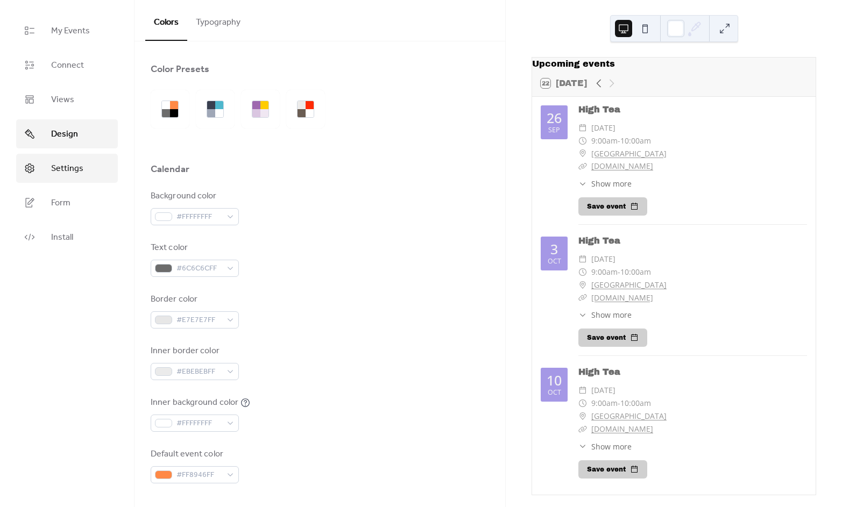
click at [69, 167] on span "Settings" at bounding box center [67, 168] width 32 height 13
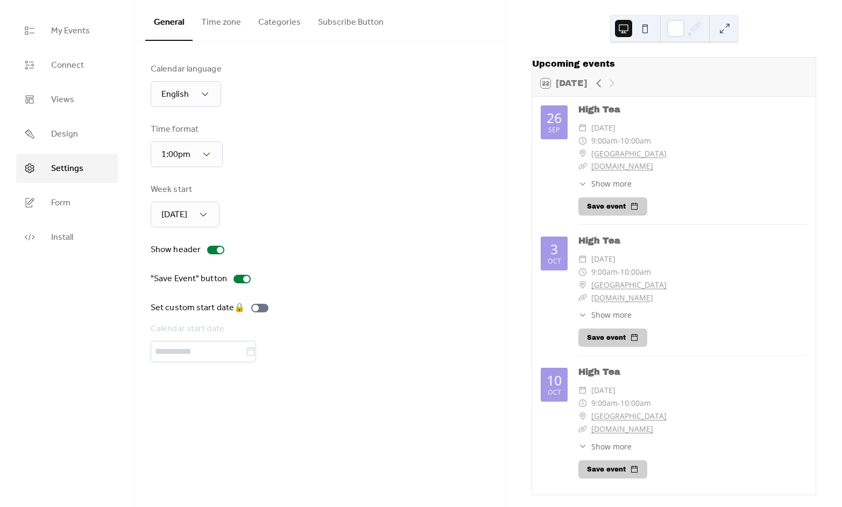
click at [230, 23] on button "Time zone" at bounding box center [221, 20] width 57 height 40
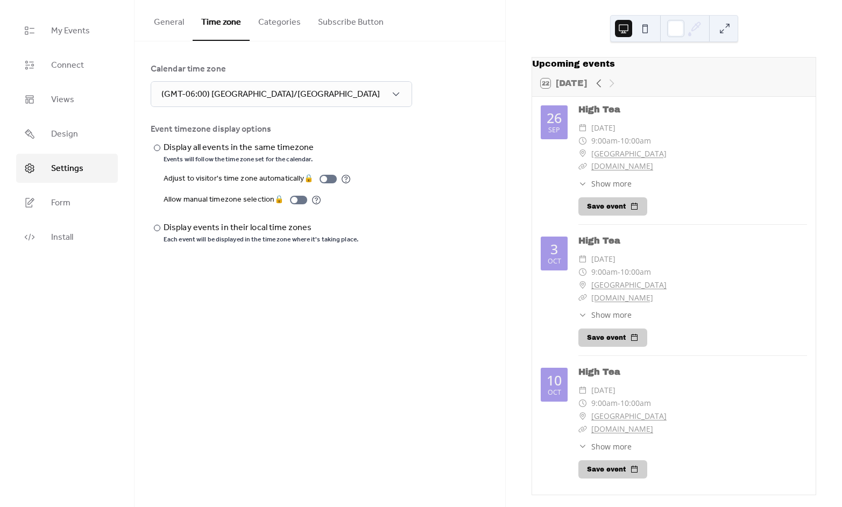
click at [277, 23] on button "Categories" at bounding box center [279, 20] width 60 height 40
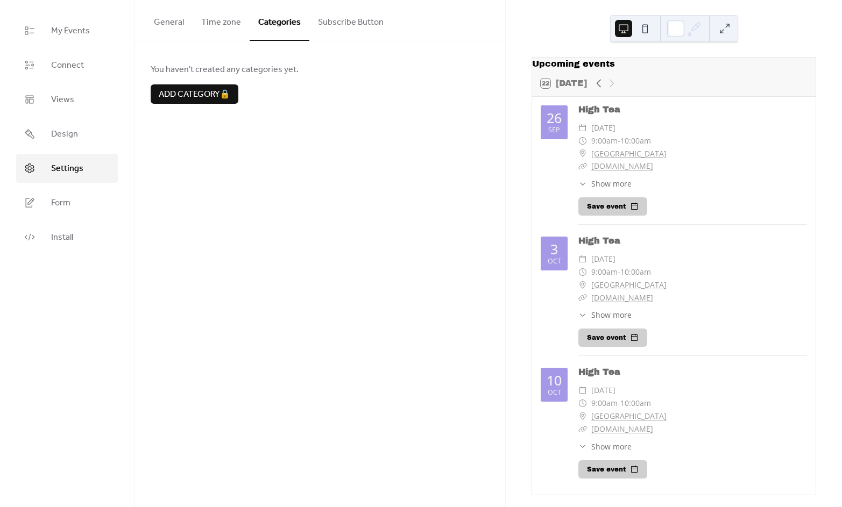
click at [362, 22] on button "Subscribe Button" at bounding box center [350, 20] width 83 height 40
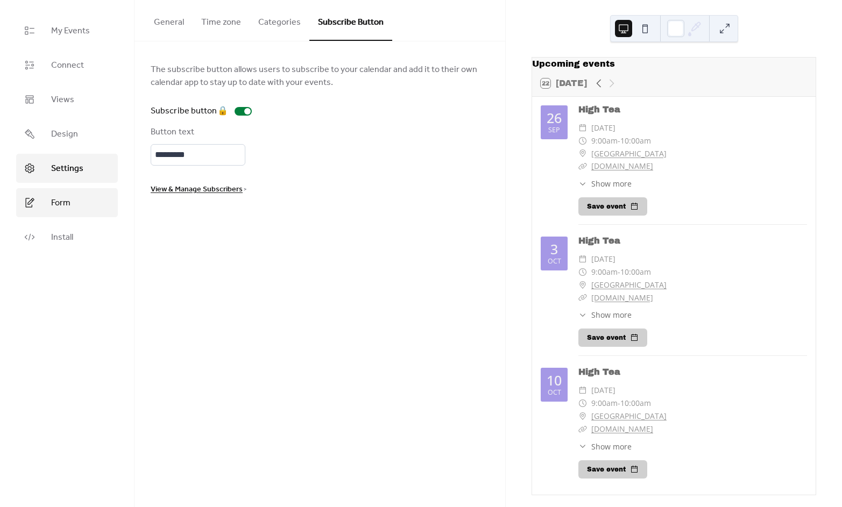
click at [50, 204] on link "Form" at bounding box center [67, 202] width 102 height 29
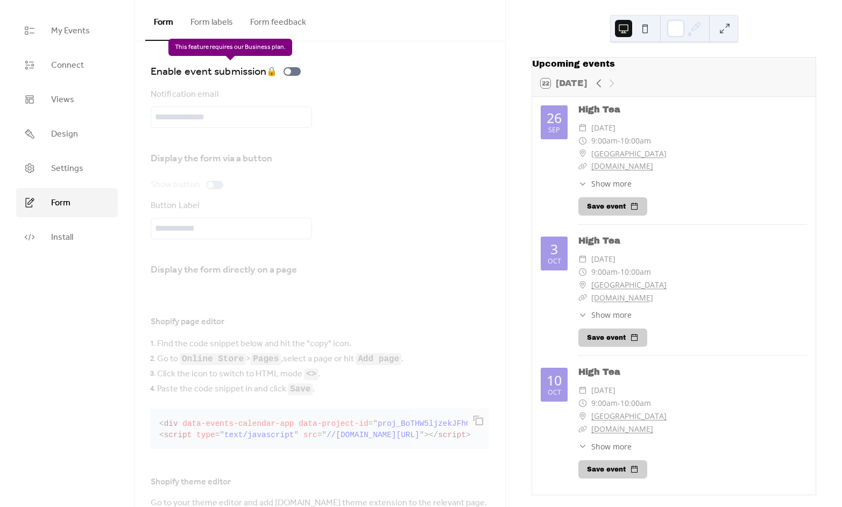
click at [290, 70] on div "Enable event submission 🔒" at bounding box center [228, 71] width 154 height 17
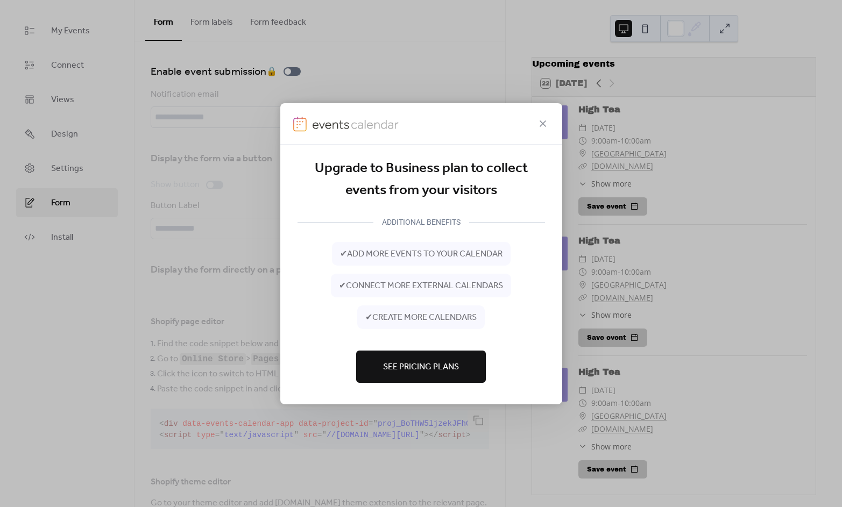
drag, startPoint x: 543, startPoint y: 120, endPoint x: 497, endPoint y: 120, distance: 45.2
click at [542, 120] on icon at bounding box center [542, 123] width 13 height 13
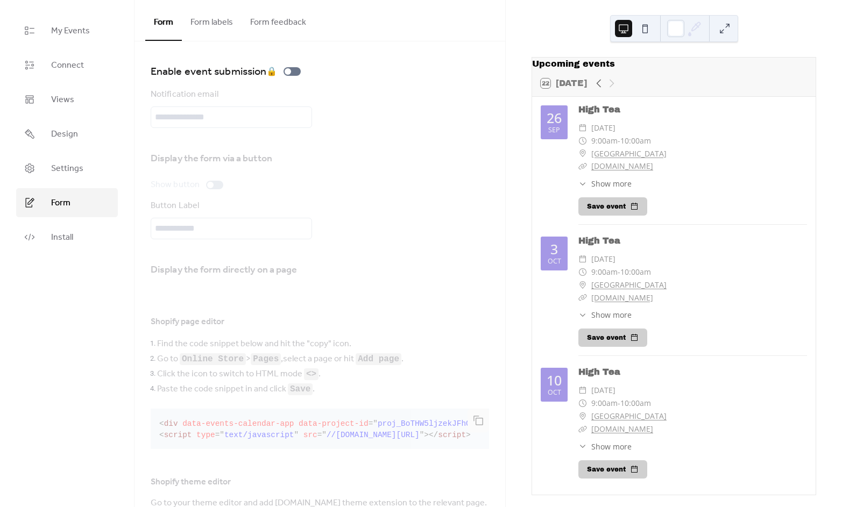
click at [211, 24] on button "Form labels" at bounding box center [212, 20] width 60 height 40
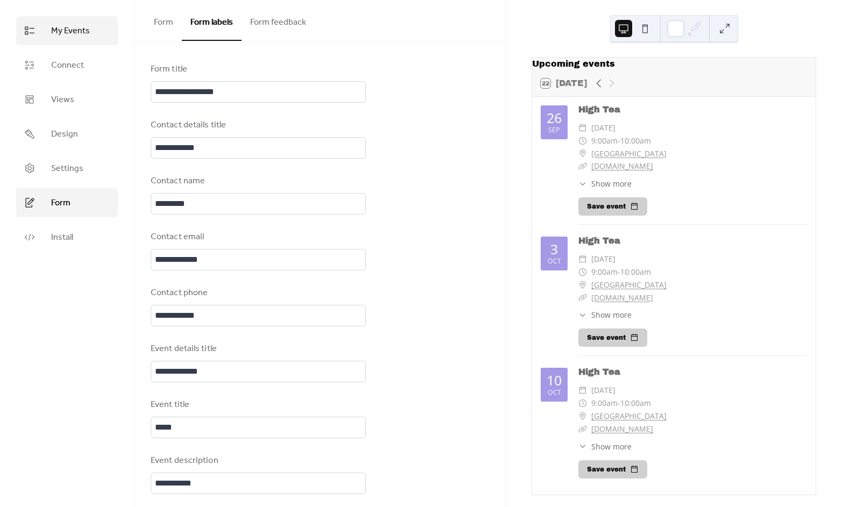
click at [75, 33] on span "My Events" at bounding box center [70, 31] width 39 height 13
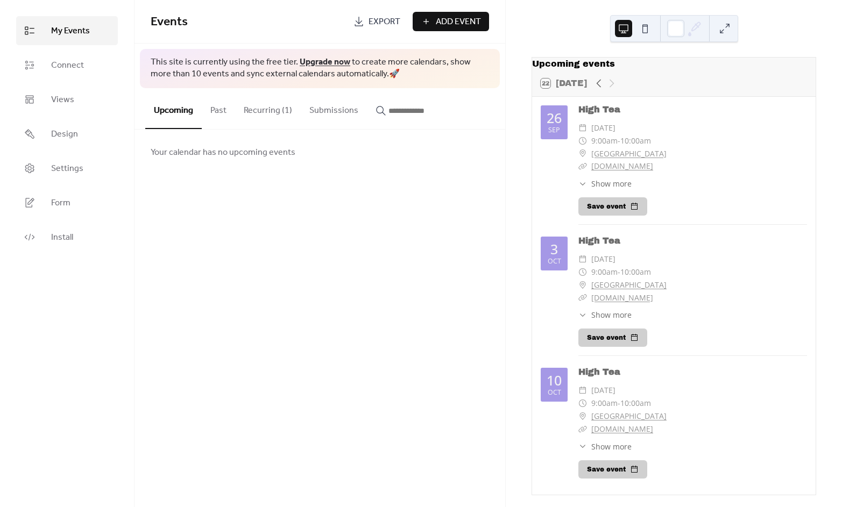
click at [218, 110] on button "Past" at bounding box center [218, 108] width 33 height 40
click at [268, 111] on button "Recurring (1)" at bounding box center [268, 108] width 66 height 40
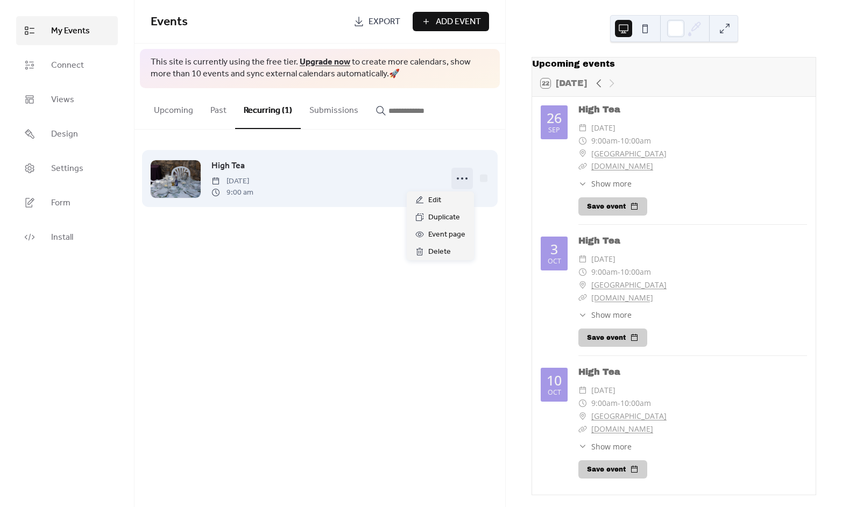
click at [464, 179] on icon at bounding box center [461, 178] width 17 height 17
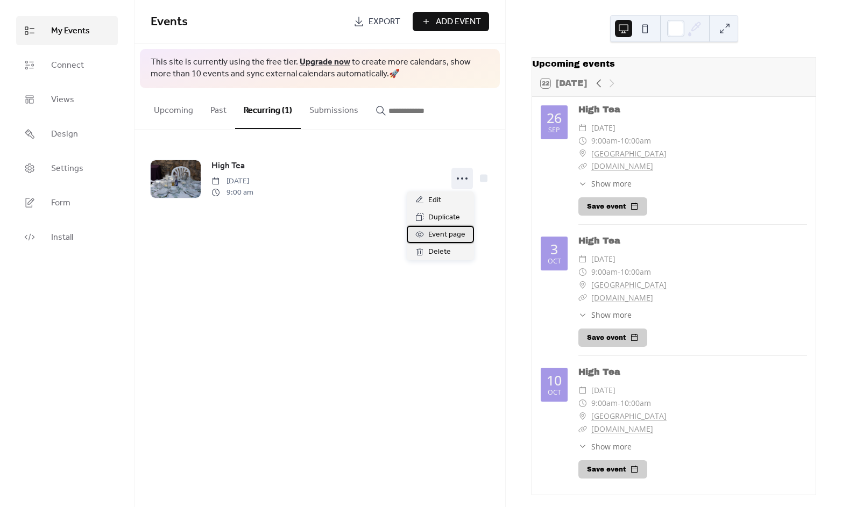
click at [444, 234] on span "Event page" at bounding box center [446, 235] width 37 height 13
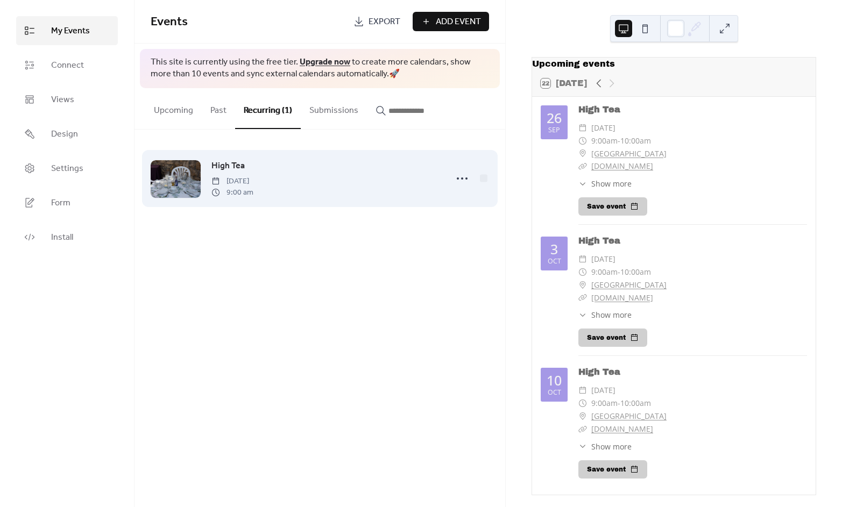
click at [224, 165] on span "High Tea" at bounding box center [227, 166] width 33 height 13
